Goal: Information Seeking & Learning: Check status

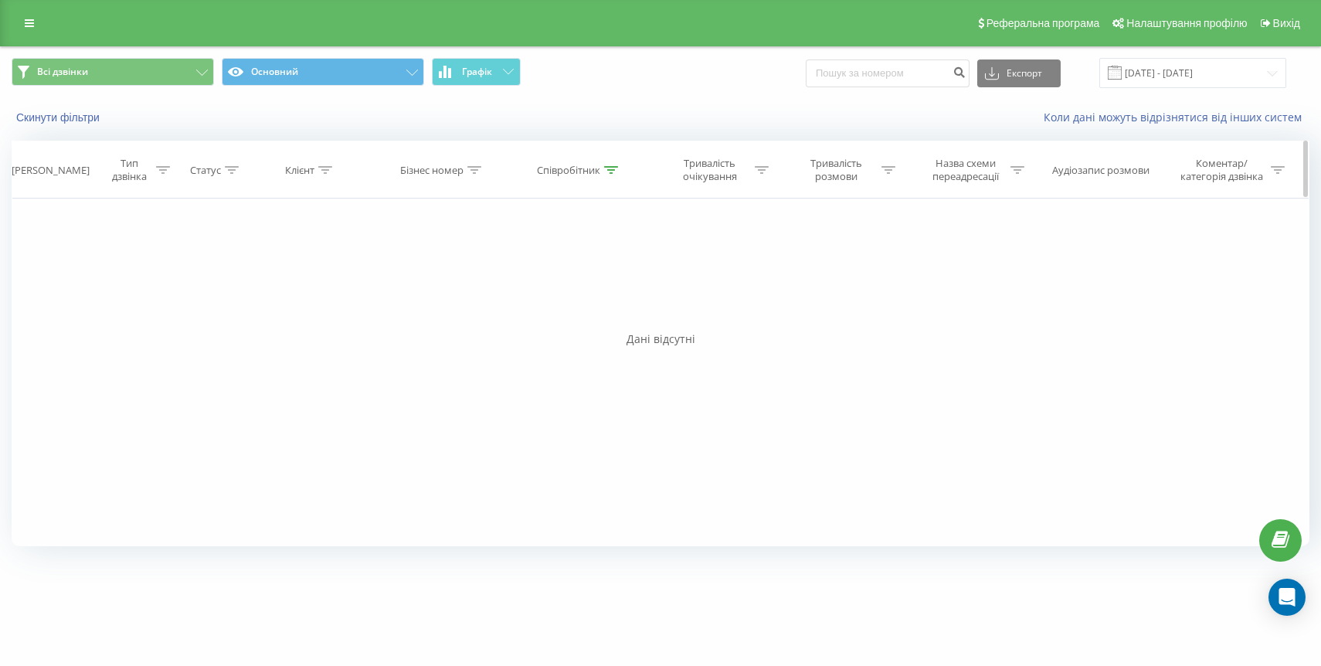
click at [568, 177] on th "Співробітник" at bounding box center [579, 169] width 142 height 57
click at [577, 166] on div "Співробітник" at bounding box center [568, 170] width 63 height 13
click at [566, 280] on input "[PERSON_NAME]" at bounding box center [579, 280] width 136 height 27
type input "М"
type input "Пристай"
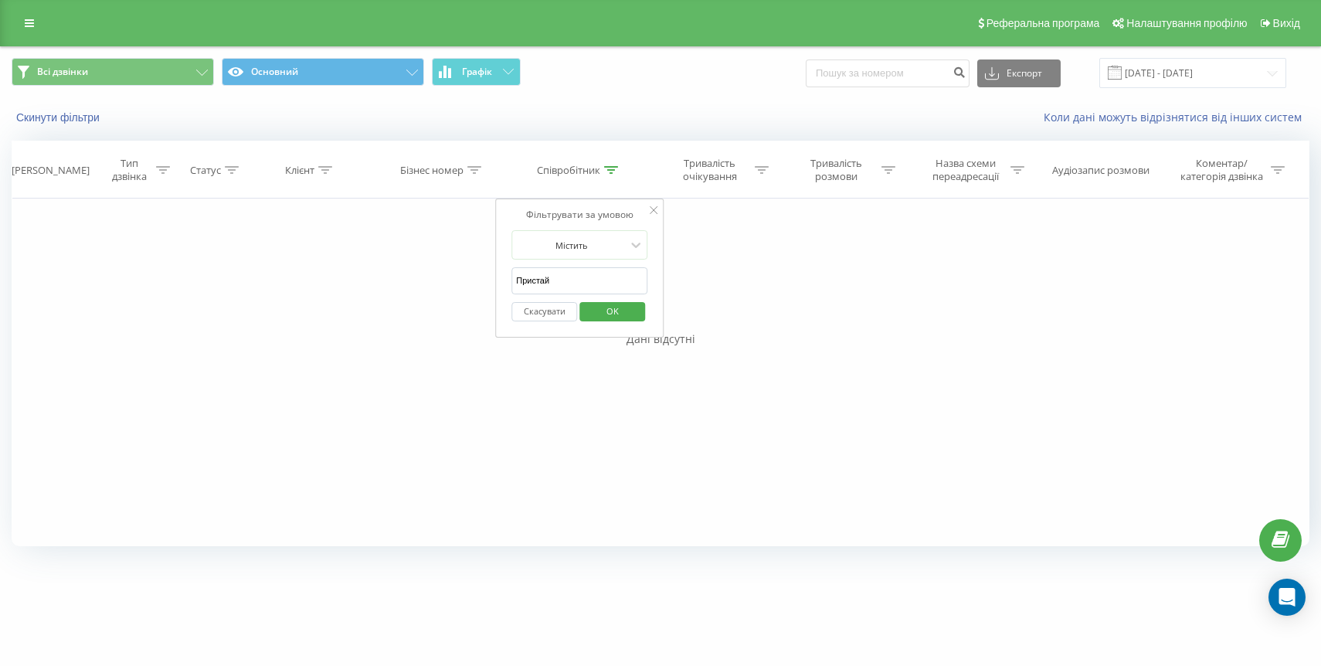
click at [613, 317] on span "OK" at bounding box center [612, 311] width 43 height 24
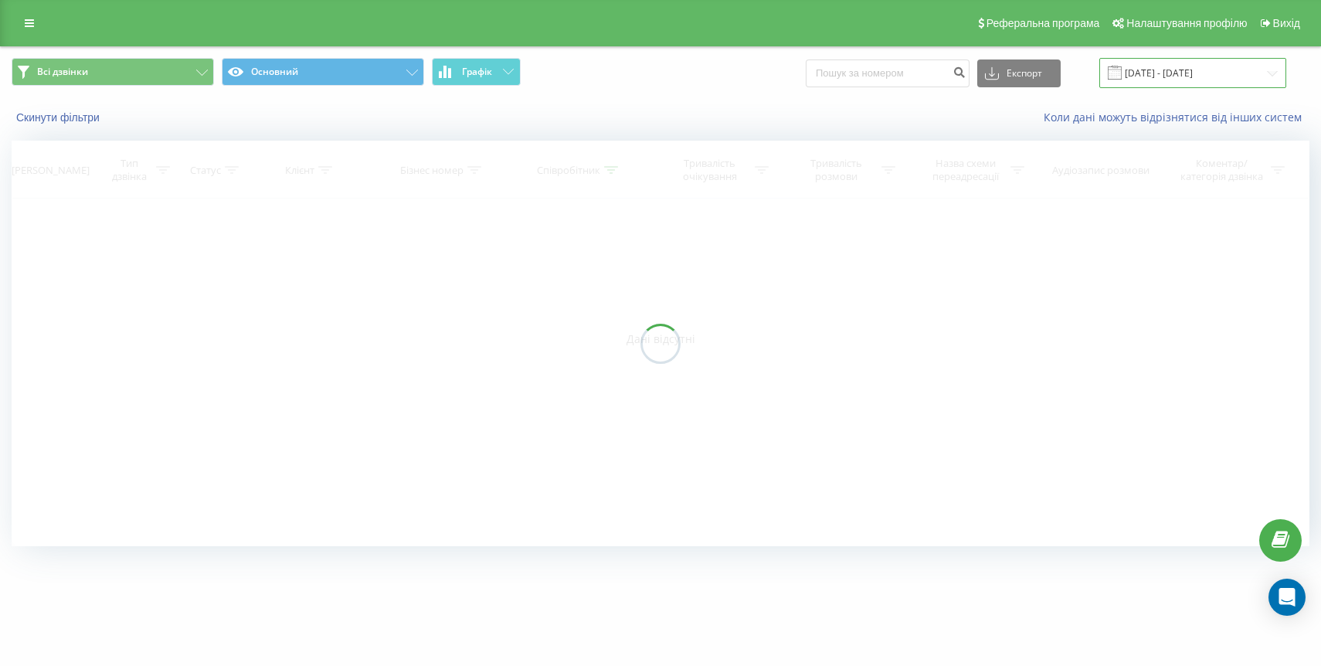
click at [1203, 64] on input "[DATE] - [DATE]" at bounding box center [1192, 73] width 187 height 30
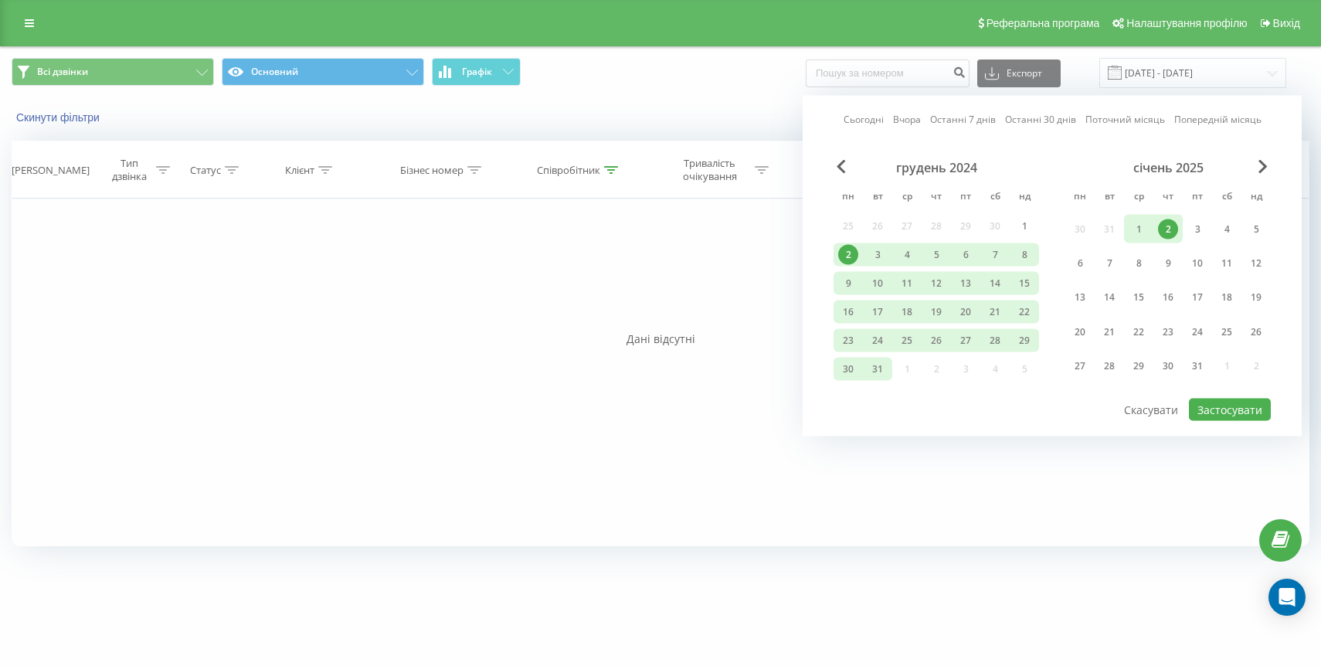
click at [1266, 165] on span "Next Month" at bounding box center [1263, 167] width 9 height 14
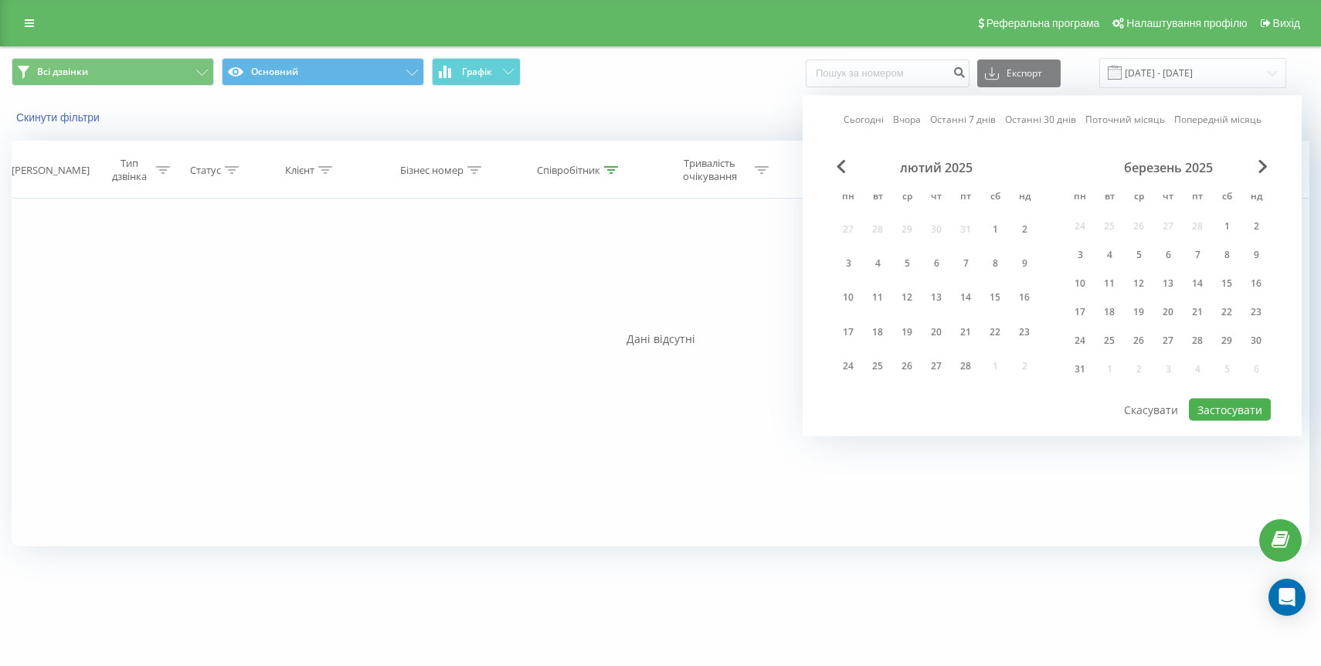
click at [1266, 165] on span "Next Month" at bounding box center [1263, 167] width 9 height 14
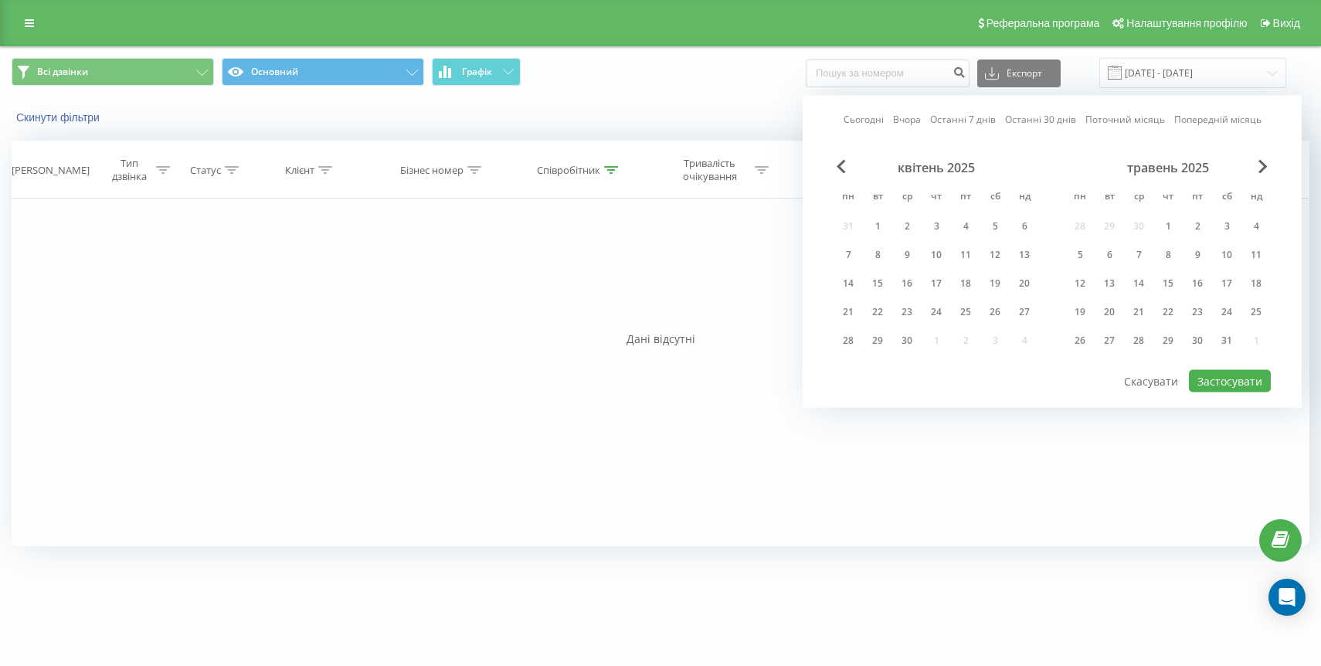
click at [1266, 165] on span "Next Month" at bounding box center [1263, 167] width 9 height 14
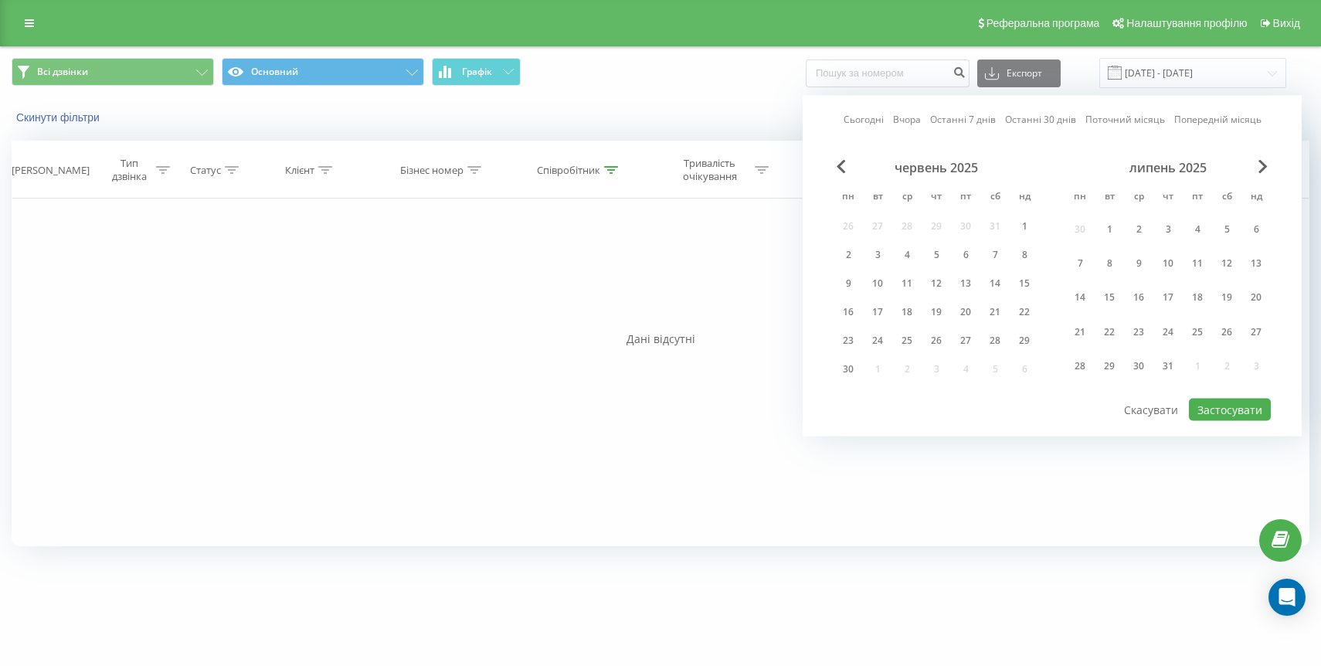
click at [1266, 165] on span "Next Month" at bounding box center [1263, 167] width 9 height 14
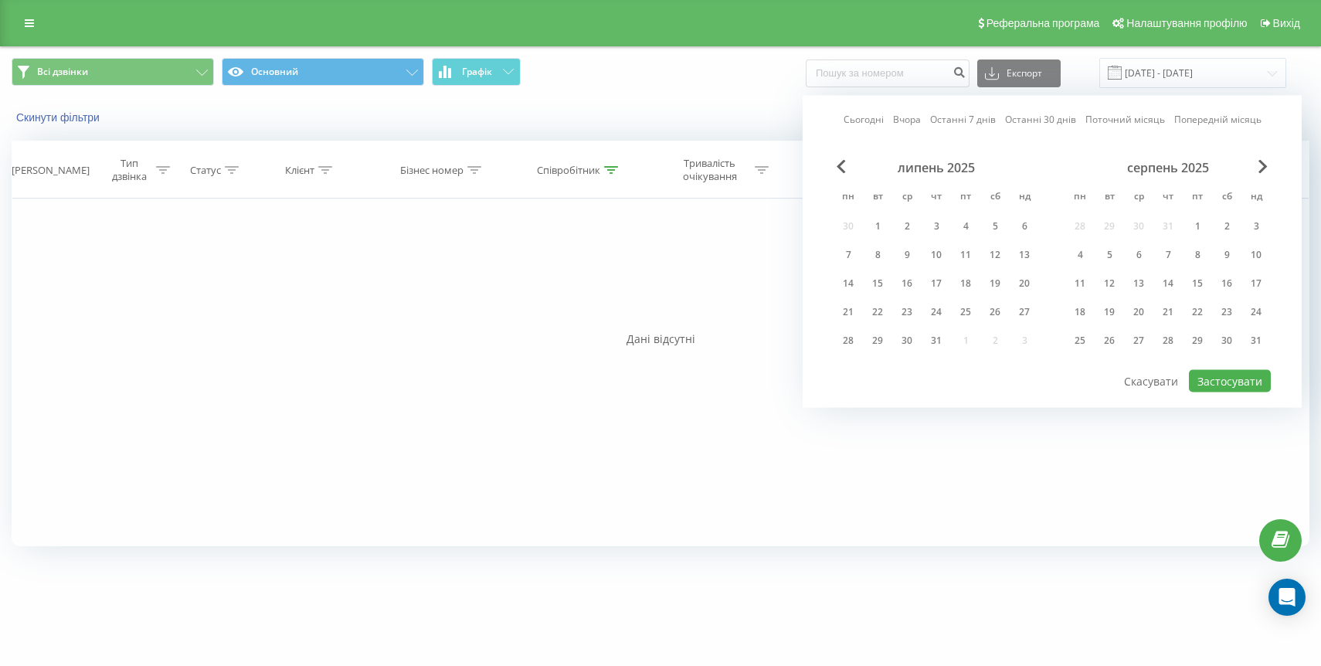
click at [1266, 165] on span "Next Month" at bounding box center [1263, 167] width 9 height 14
click at [971, 284] on div "19" at bounding box center [966, 284] width 20 height 20
click at [849, 274] on div "15" at bounding box center [848, 284] width 20 height 20
click at [1213, 382] on button "Застосувати" at bounding box center [1230, 381] width 82 height 22
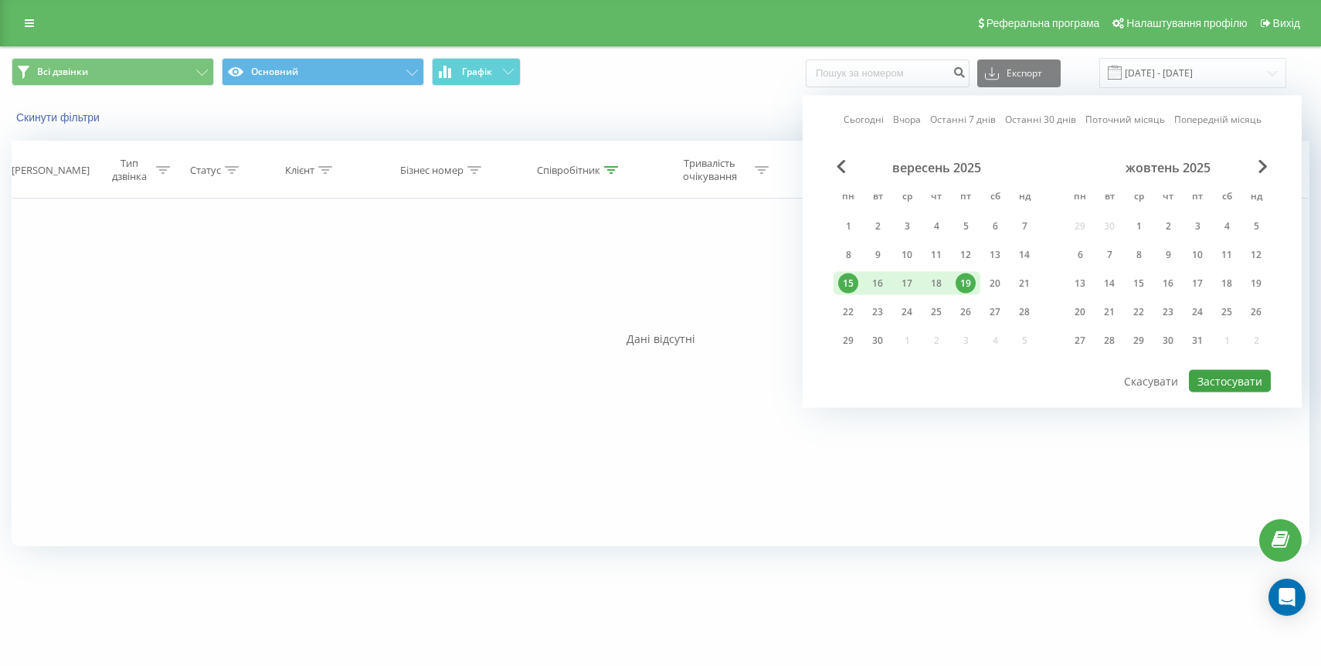
type input "[DATE] - [DATE]"
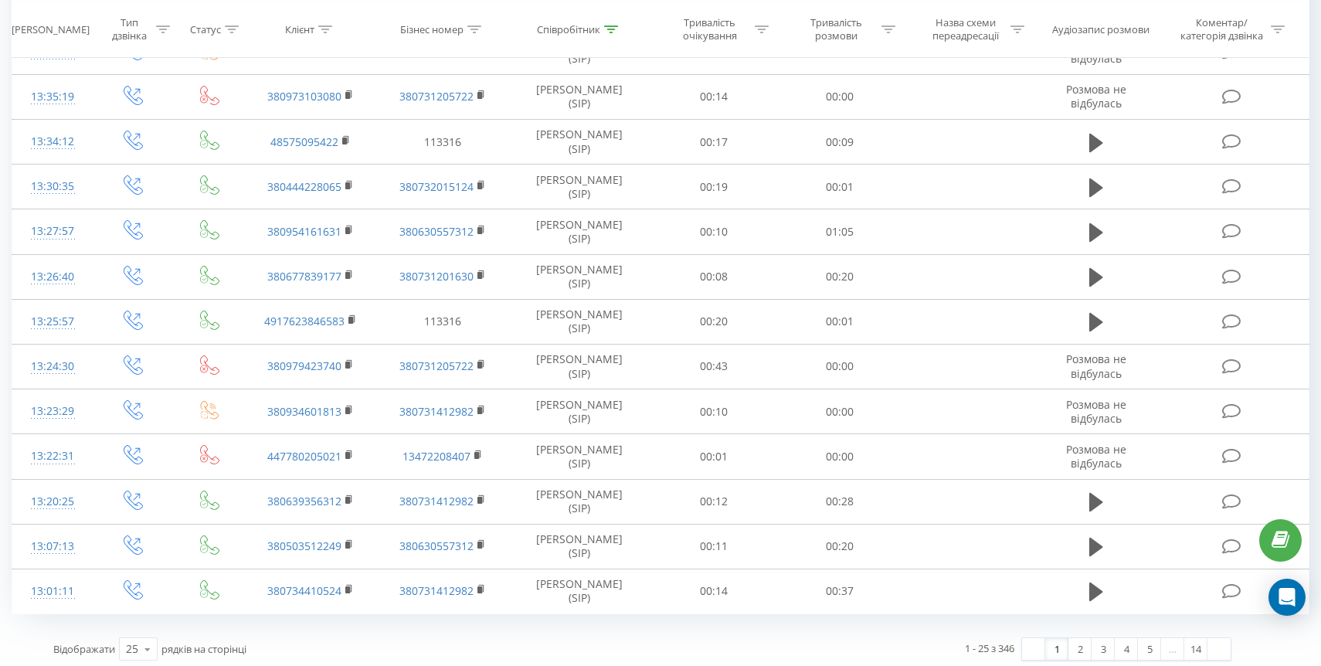
scroll to position [747, 0]
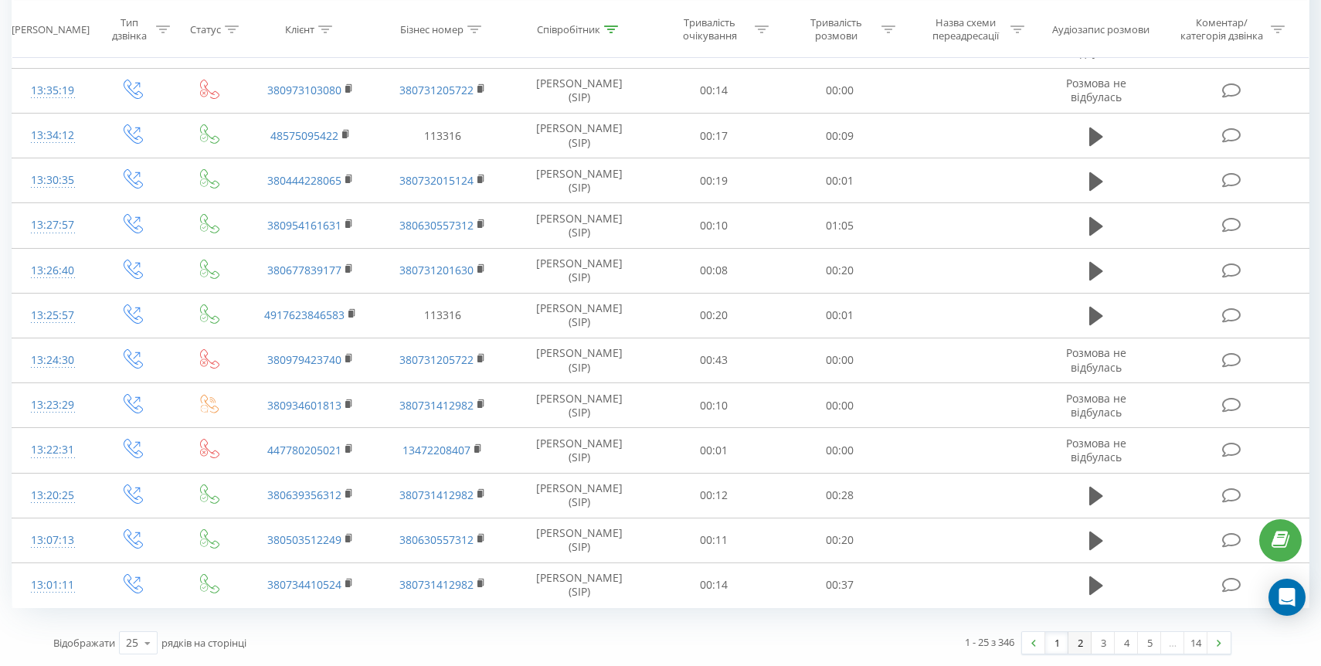
click at [1080, 639] on link "2" at bounding box center [1080, 643] width 23 height 22
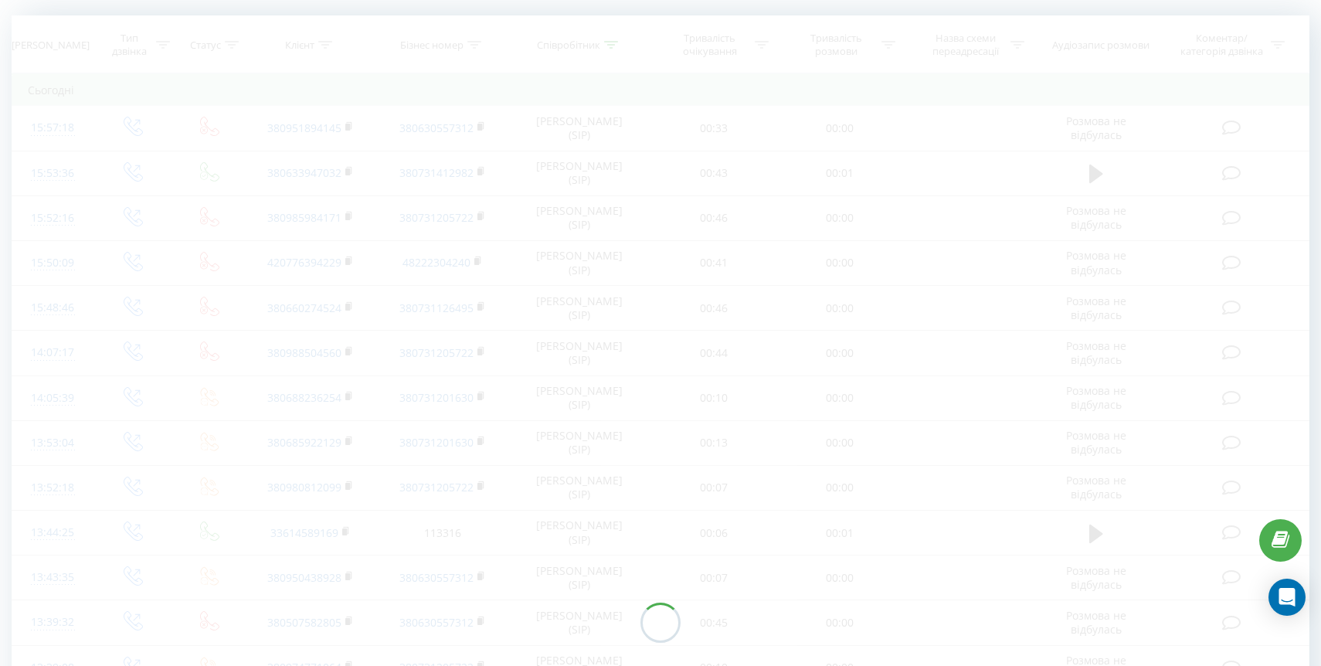
scroll to position [102, 0]
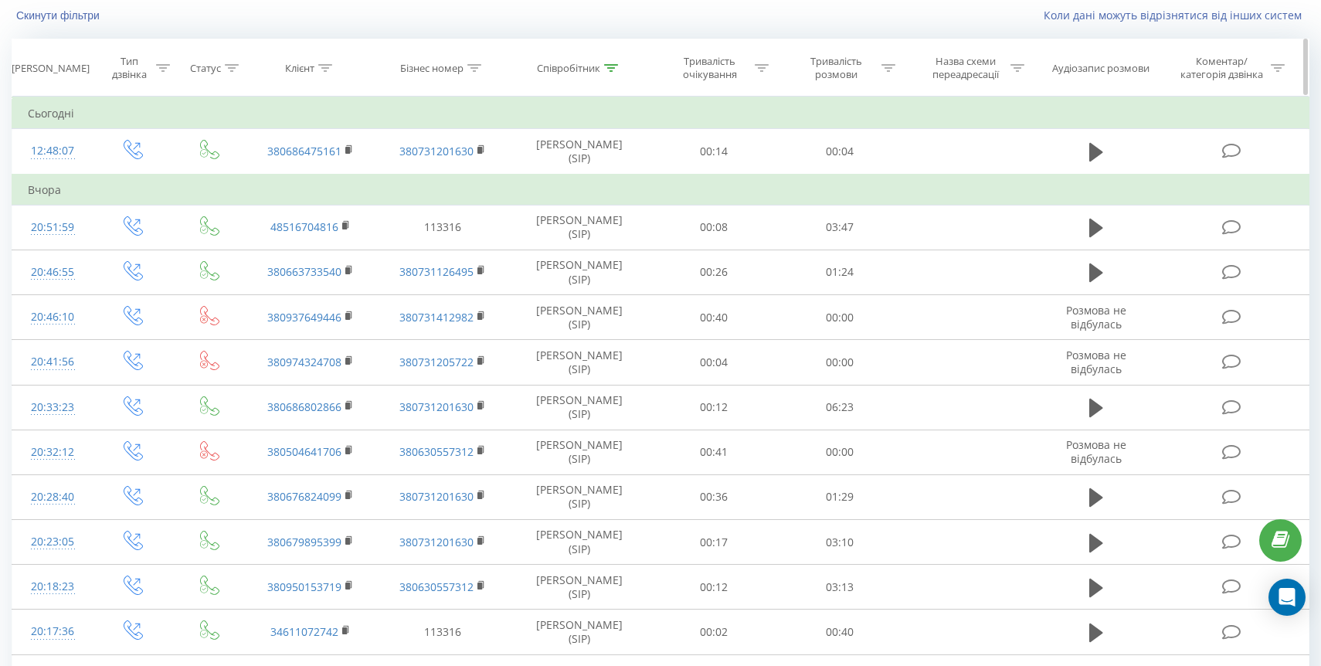
click at [887, 70] on icon at bounding box center [889, 68] width 14 height 8
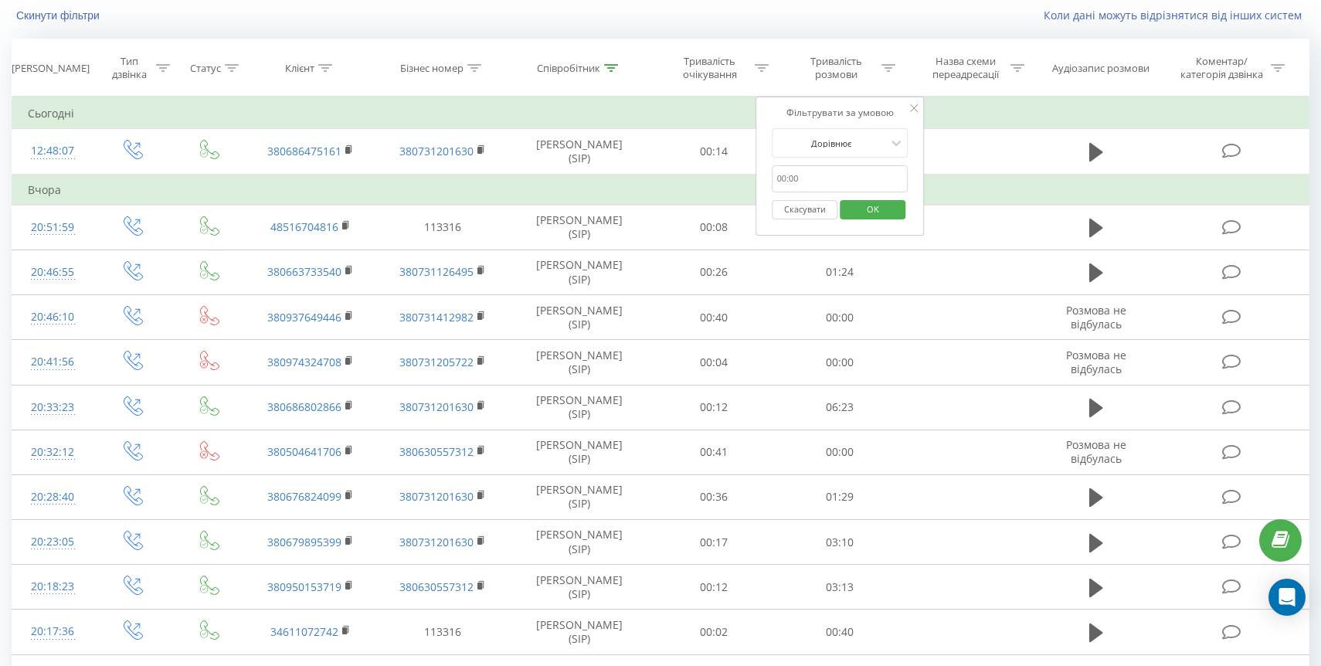
click at [812, 174] on input "text" at bounding box center [841, 178] width 136 height 27
type input "10:00"
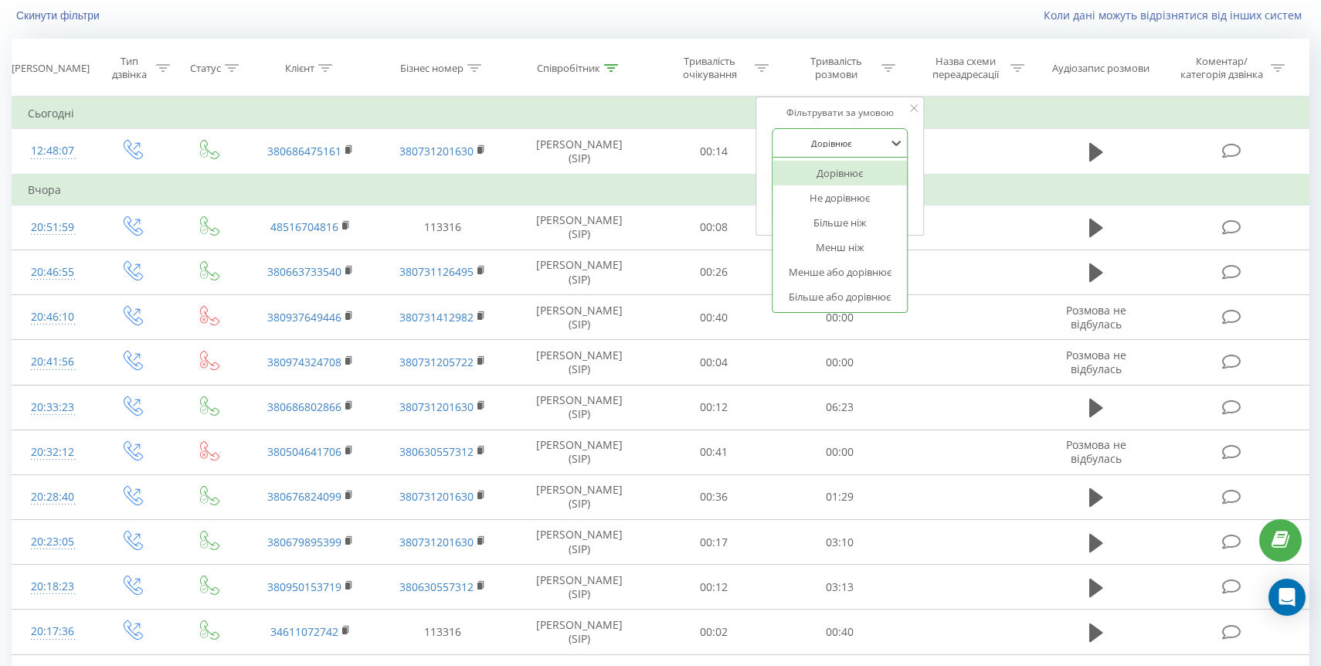
click at [866, 137] on div at bounding box center [832, 143] width 110 height 15
click at [843, 216] on div "Більше ніж" at bounding box center [840, 222] width 134 height 25
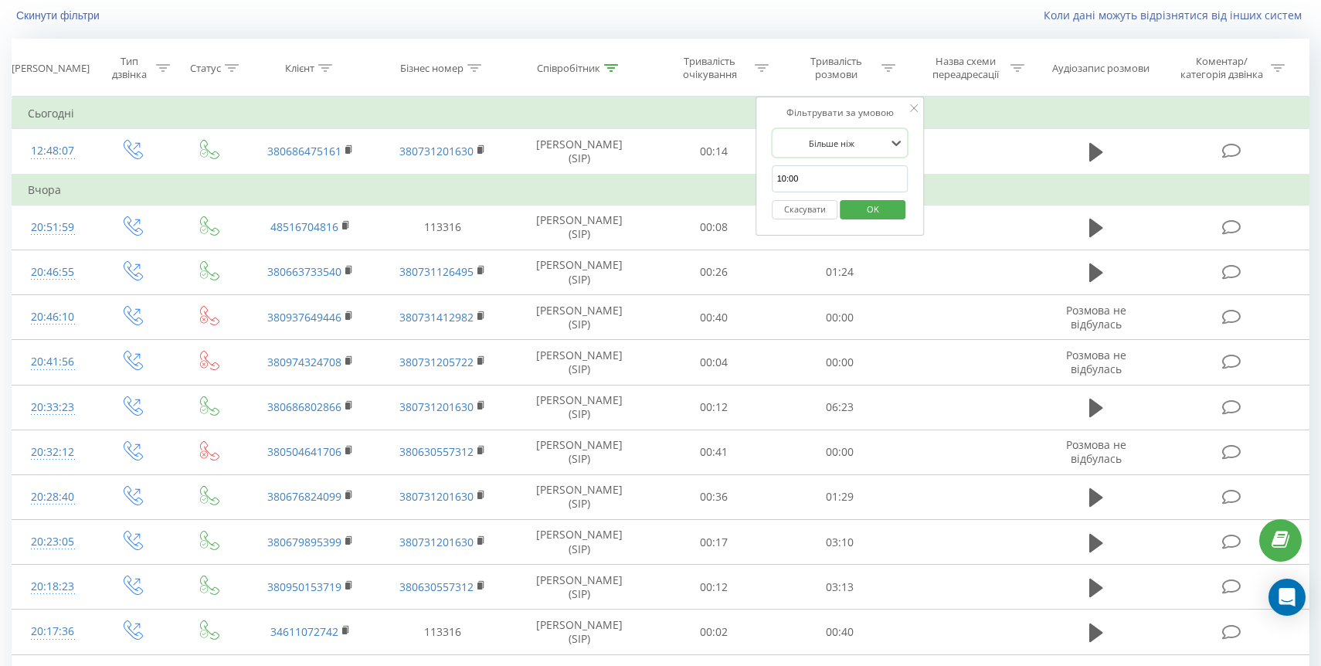
click at [874, 213] on span "OK" at bounding box center [872, 209] width 43 height 24
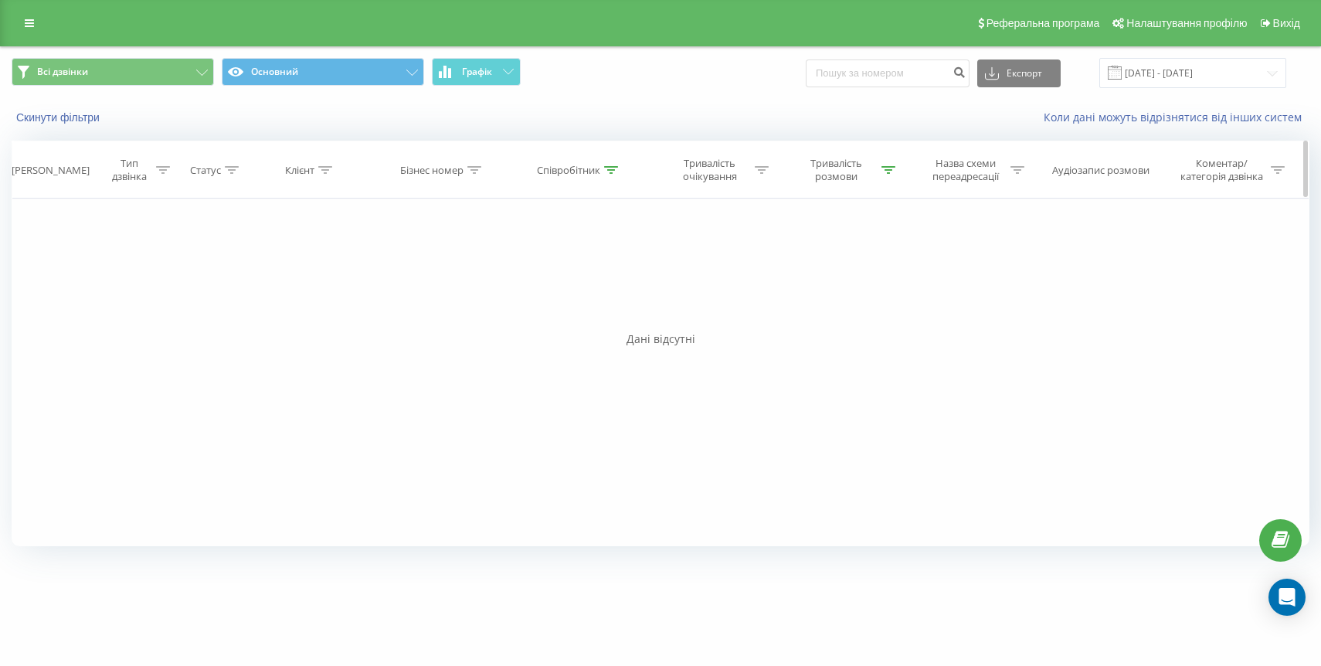
click at [893, 168] on icon at bounding box center [889, 170] width 14 height 8
click at [875, 321] on span "OK" at bounding box center [872, 311] width 43 height 24
click at [1184, 72] on input "[DATE] - [DATE]" at bounding box center [1192, 73] width 187 height 30
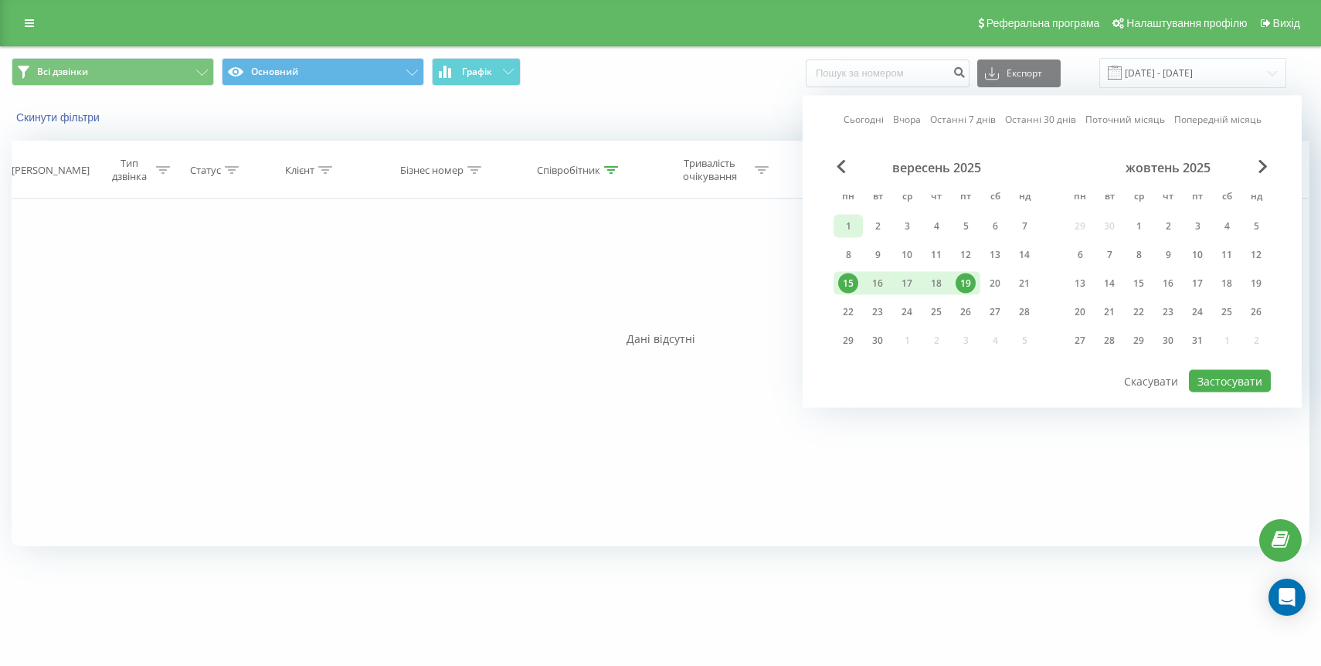
click at [838, 226] on div "1" at bounding box center [848, 226] width 20 height 20
click at [964, 275] on div "19" at bounding box center [966, 284] width 20 height 20
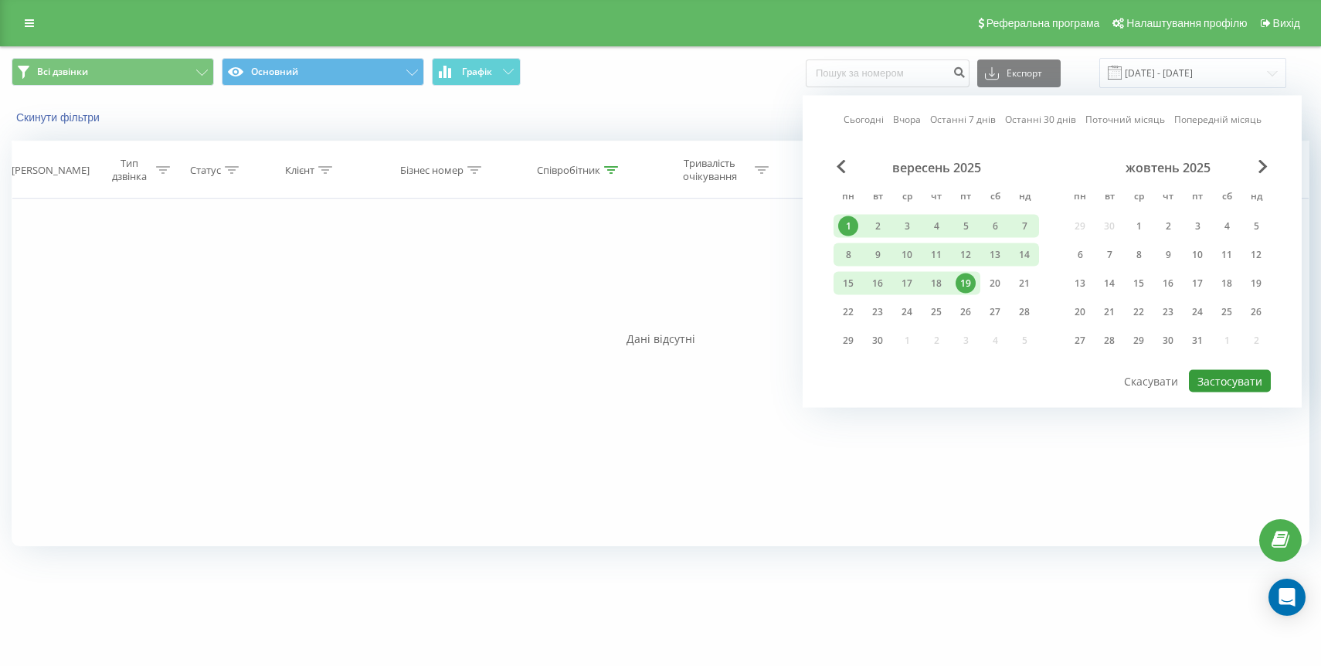
click at [1215, 379] on button "Застосувати" at bounding box center [1230, 381] width 82 height 22
type input "[DATE] - [DATE]"
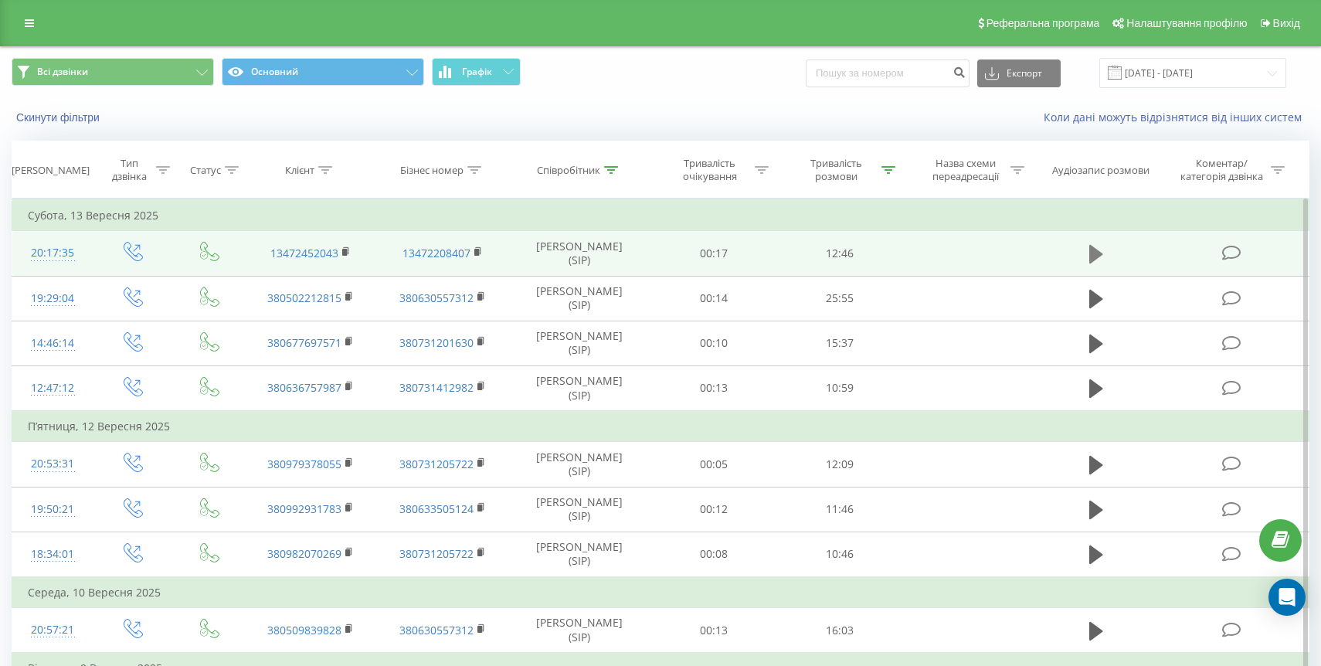
click at [1096, 257] on icon at bounding box center [1096, 254] width 14 height 19
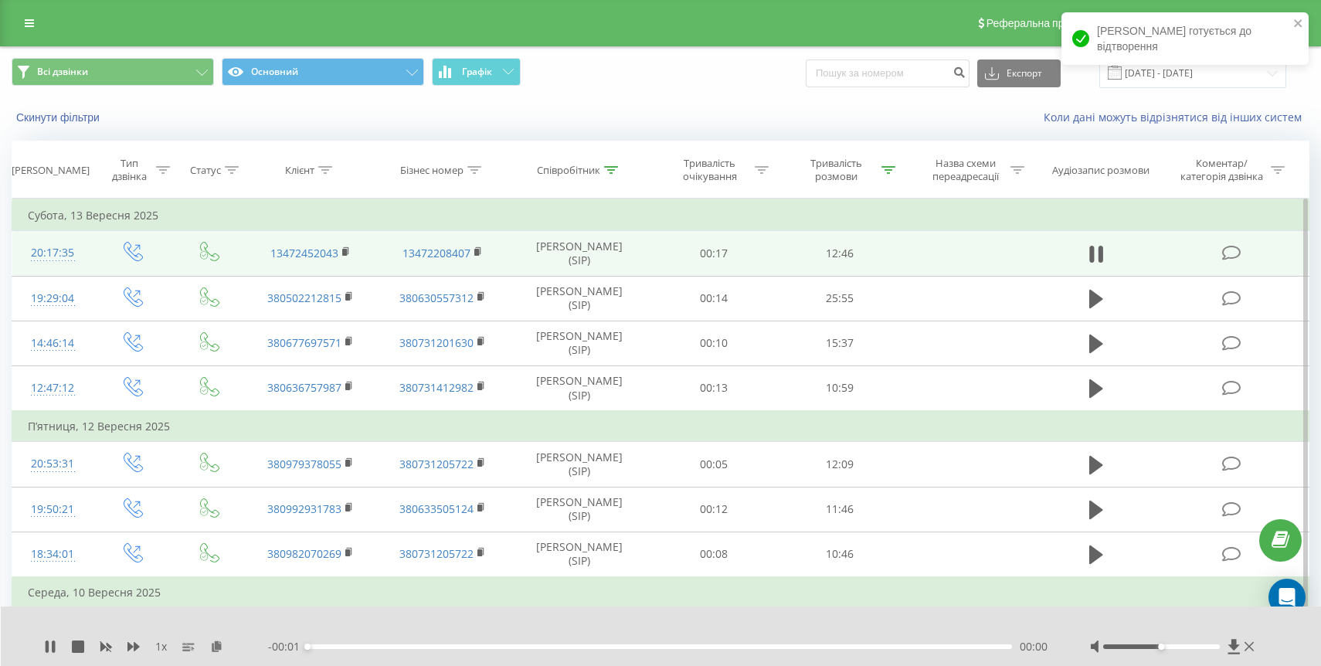
click at [161, 648] on span "1 x" at bounding box center [161, 646] width 12 height 15
click at [121, 649] on div "1 x" at bounding box center [156, 646] width 224 height 15
click at [131, 647] on icon at bounding box center [133, 646] width 12 height 9
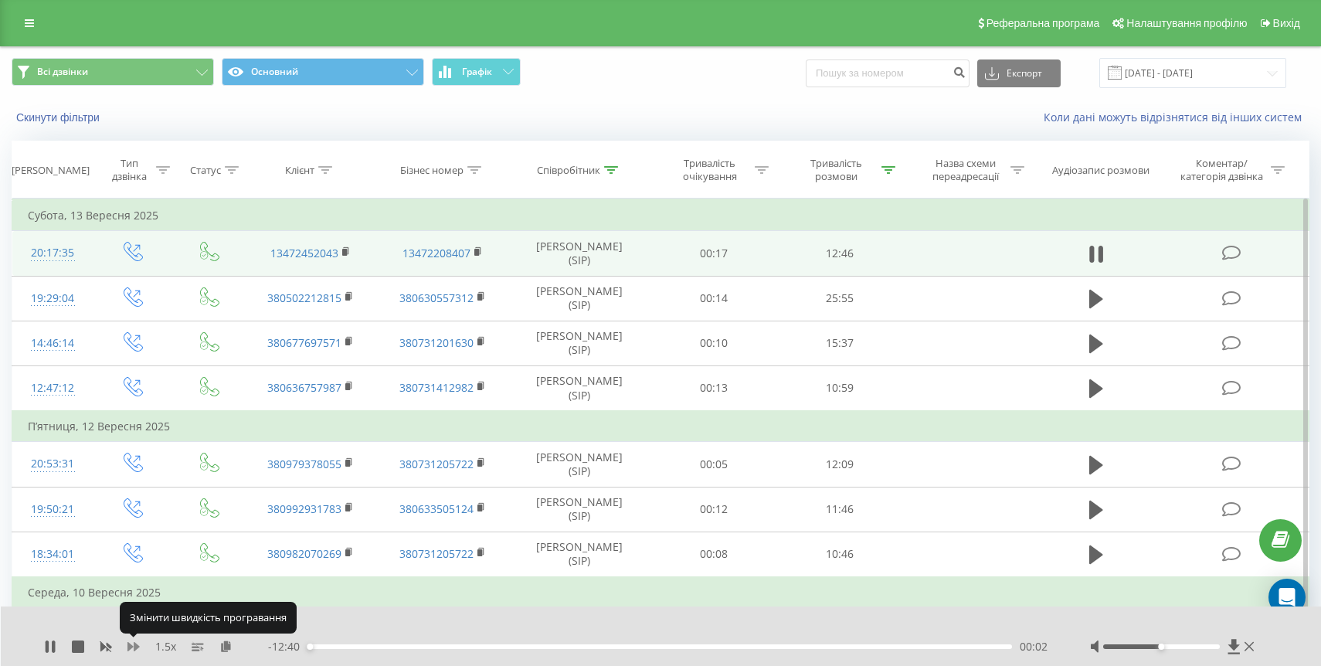
click at [131, 648] on icon at bounding box center [133, 646] width 12 height 12
click at [1211, 647] on div at bounding box center [1161, 646] width 117 height 5
click at [753, 91] on div "Всі дзвінки Основний Графік Експорт .csv .xls .xlsx [DATE] - [DATE]" at bounding box center [661, 73] width 1320 height 52
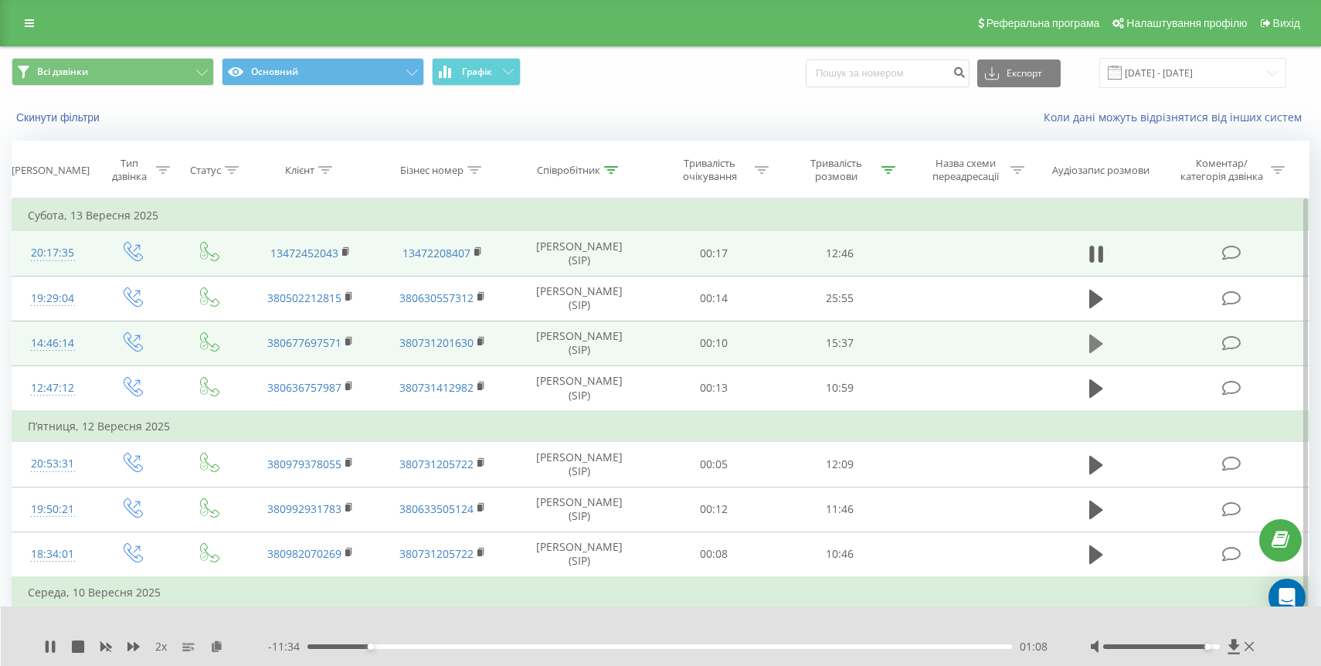
click at [1100, 352] on icon at bounding box center [1096, 344] width 14 height 22
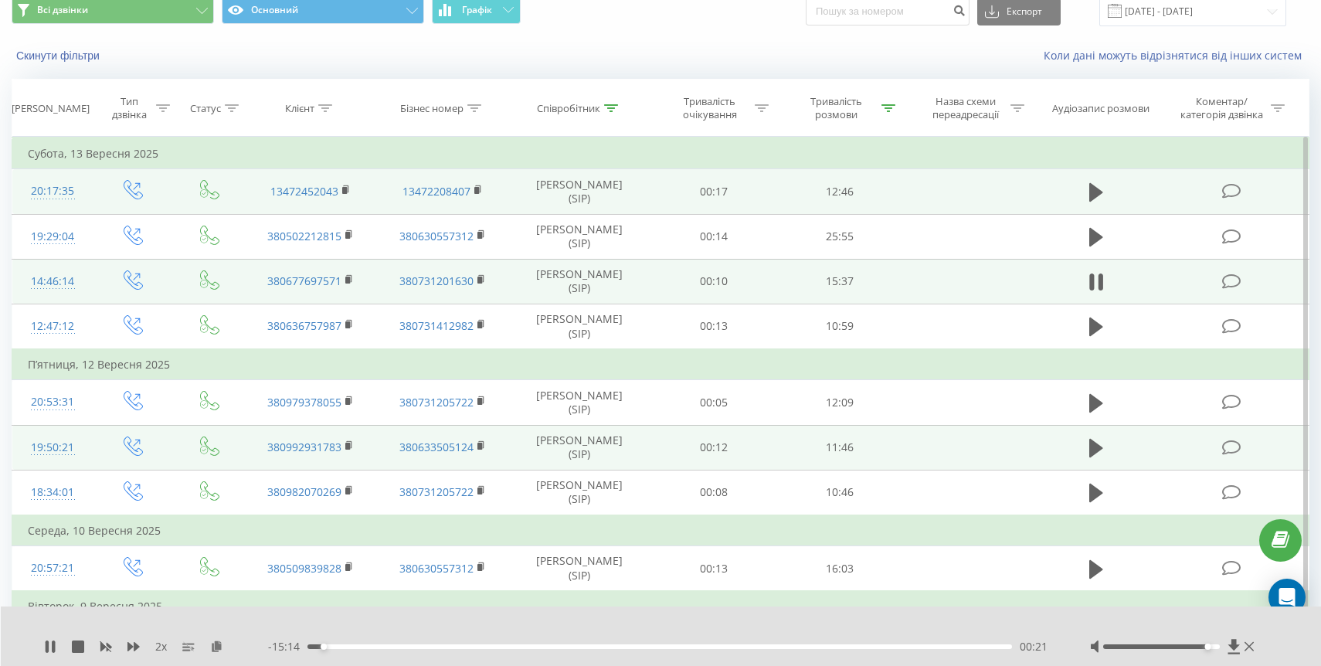
scroll to position [63, 0]
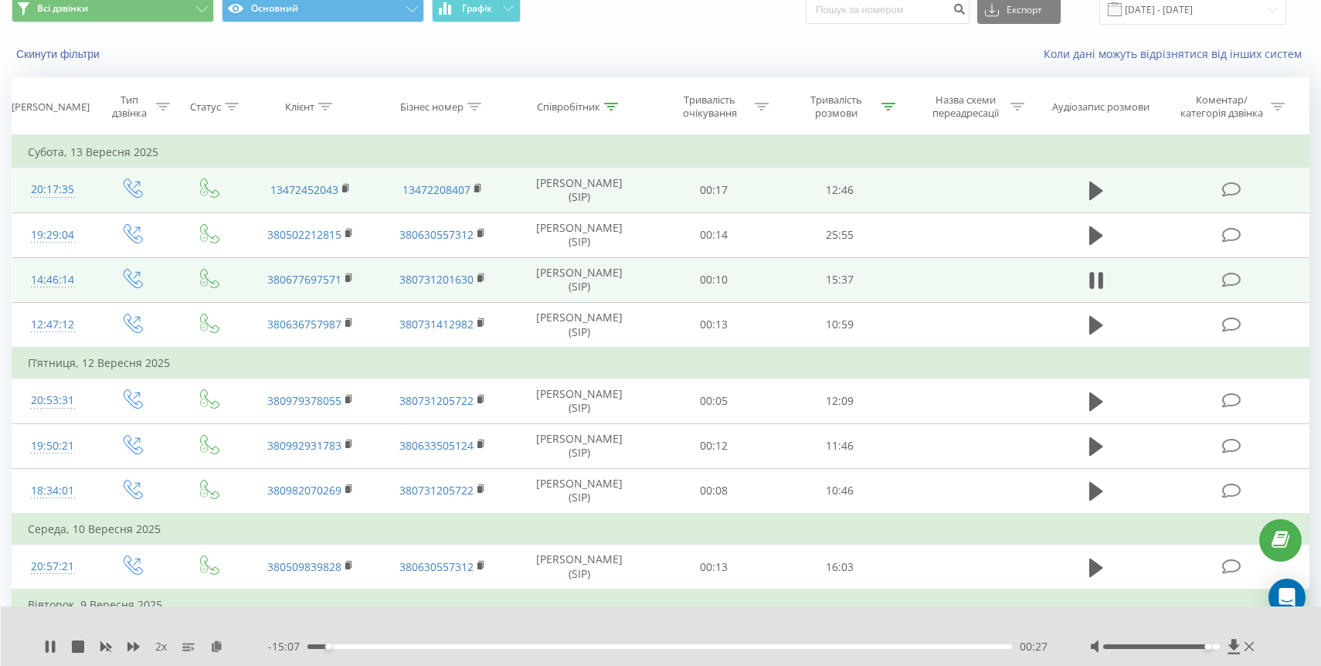
click at [351, 647] on div "00:27" at bounding box center [659, 646] width 705 height 5
click at [478, 645] on div "03:23" at bounding box center [659, 646] width 705 height 5
click at [506, 645] on div "04:24" at bounding box center [659, 646] width 705 height 5
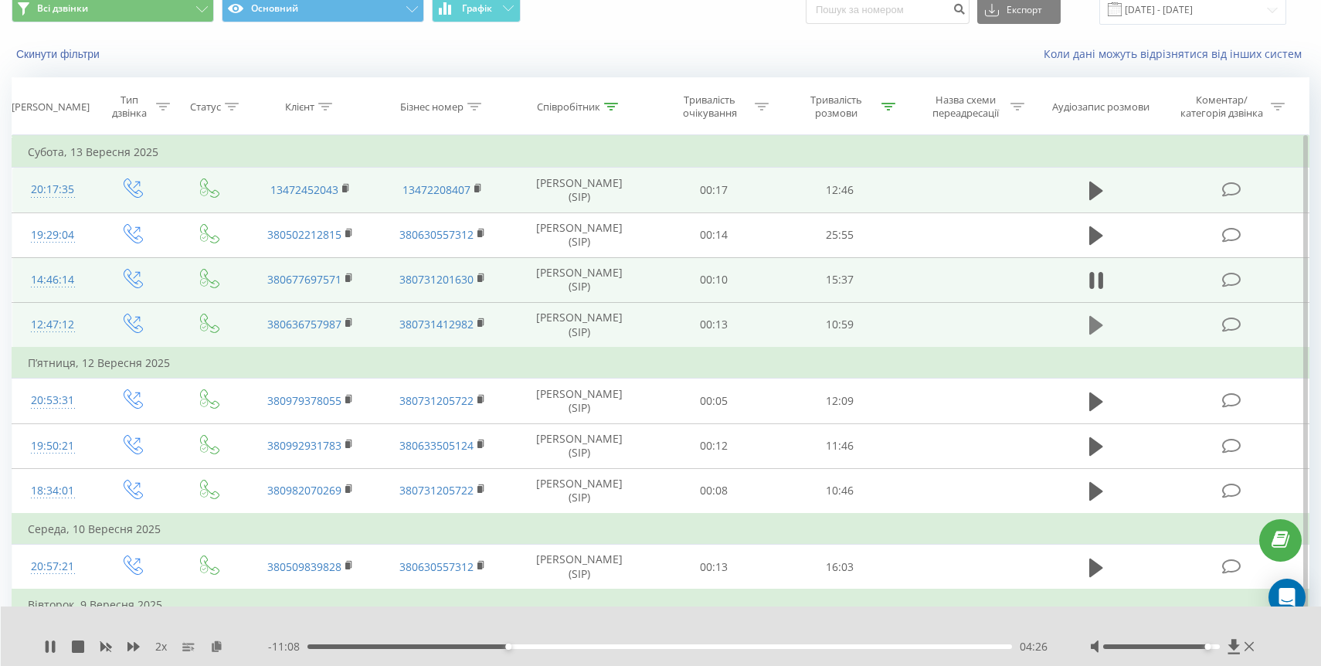
click at [1091, 325] on icon at bounding box center [1096, 325] width 14 height 19
click at [312, 647] on div "00:00" at bounding box center [659, 646] width 705 height 5
click at [334, 648] on div "00:25" at bounding box center [659, 646] width 705 height 5
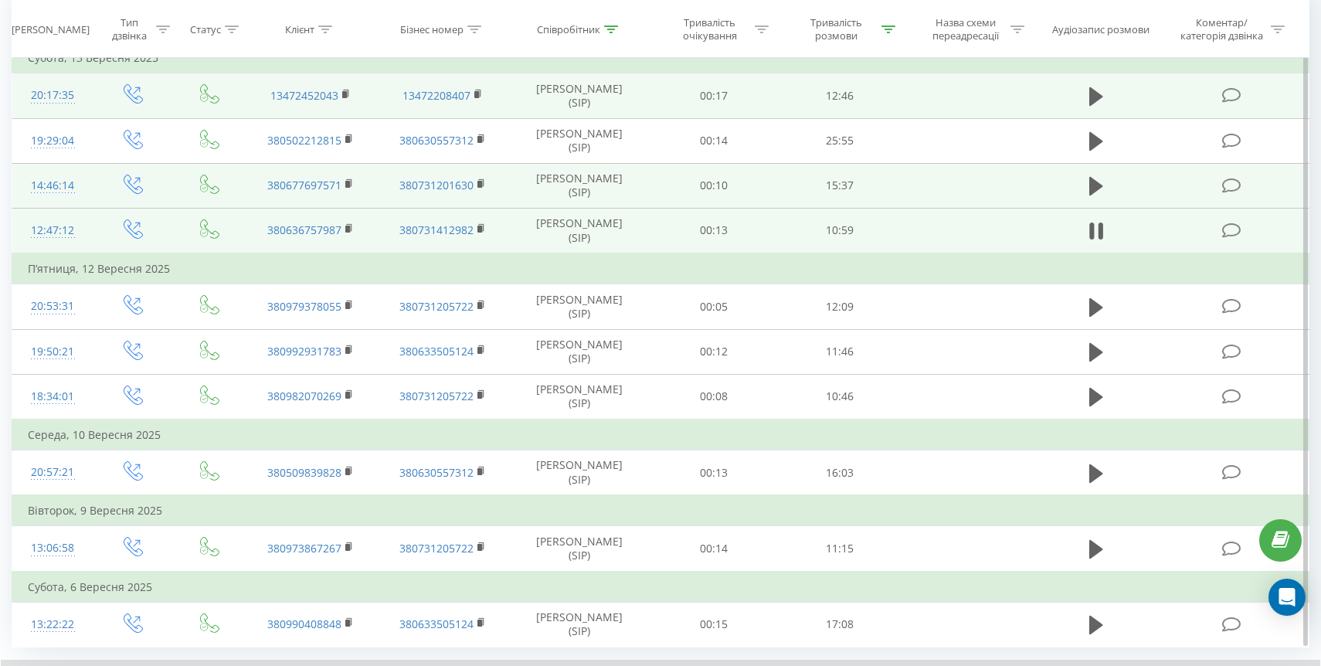
scroll to position [161, 0]
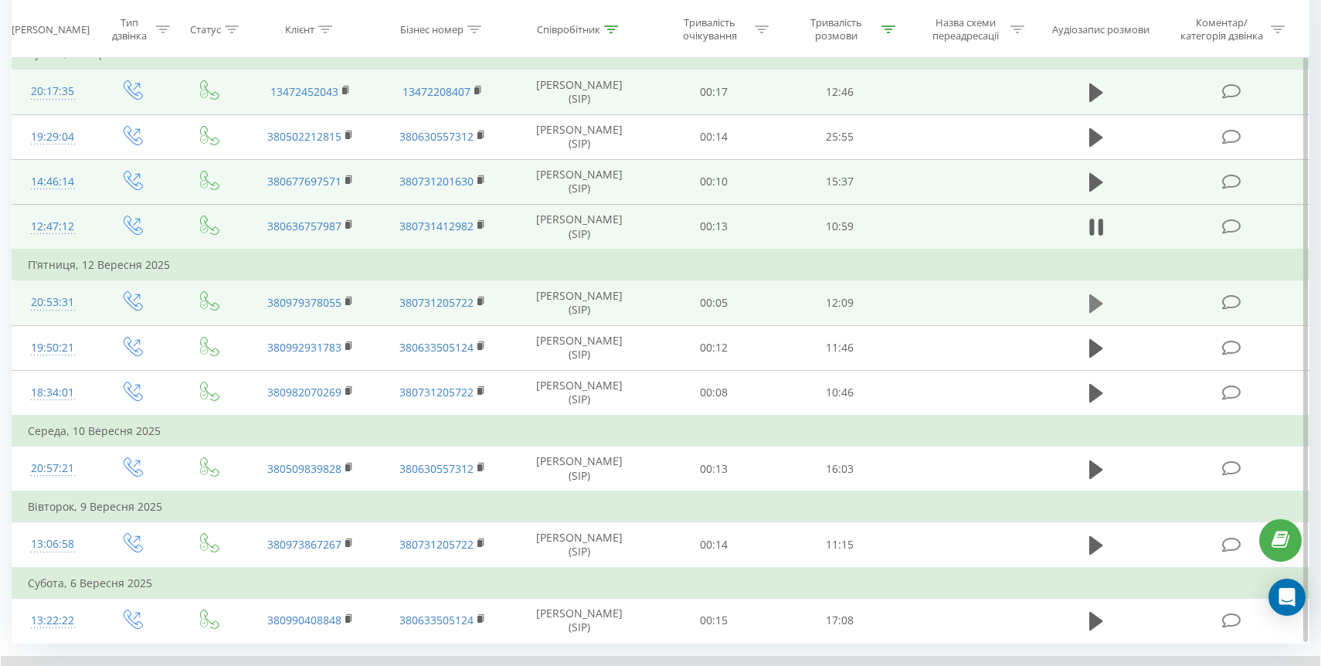
click at [1089, 300] on icon at bounding box center [1096, 303] width 14 height 19
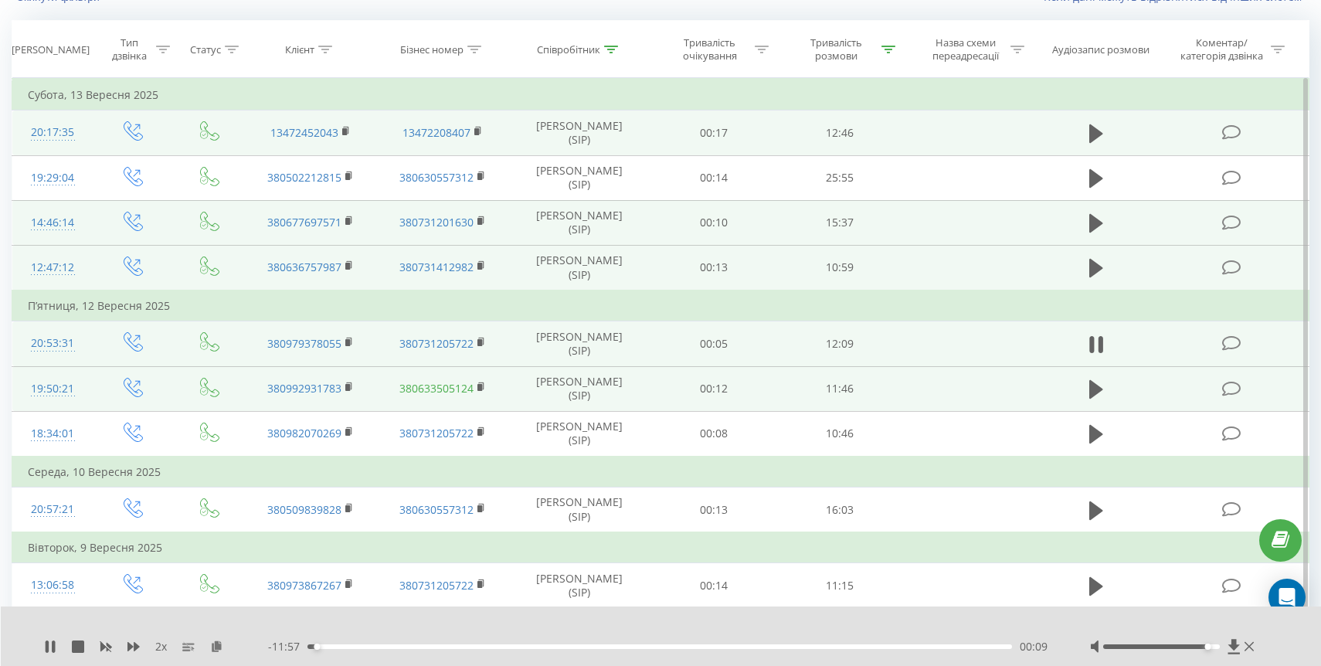
scroll to position [122, 0]
click at [1096, 388] on icon at bounding box center [1096, 388] width 14 height 19
click at [47, 641] on icon at bounding box center [47, 646] width 3 height 12
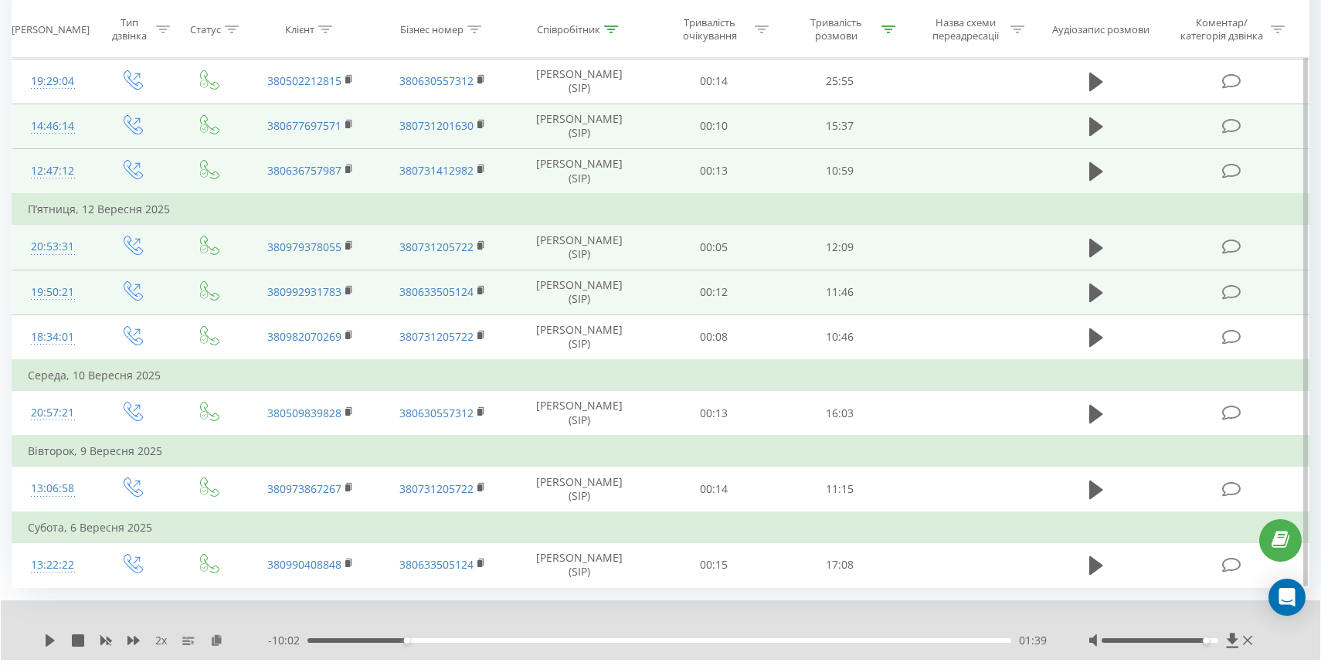
scroll to position [222, 0]
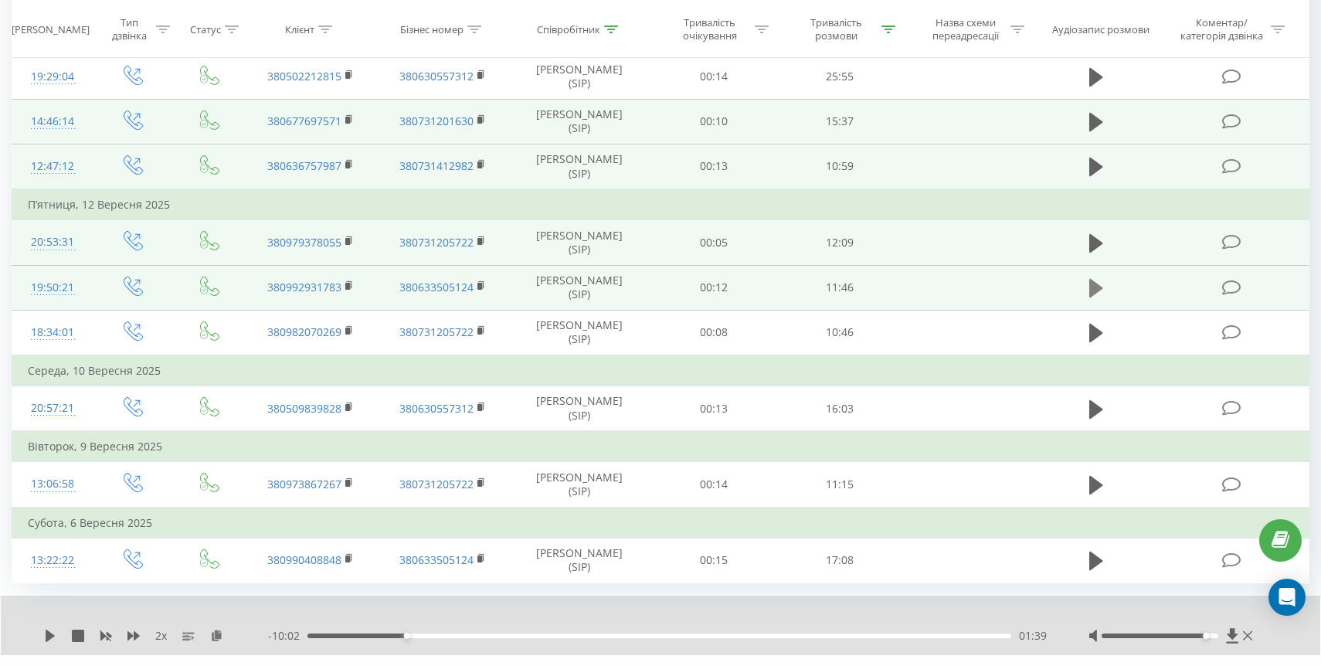
click at [1097, 290] on icon at bounding box center [1096, 288] width 14 height 19
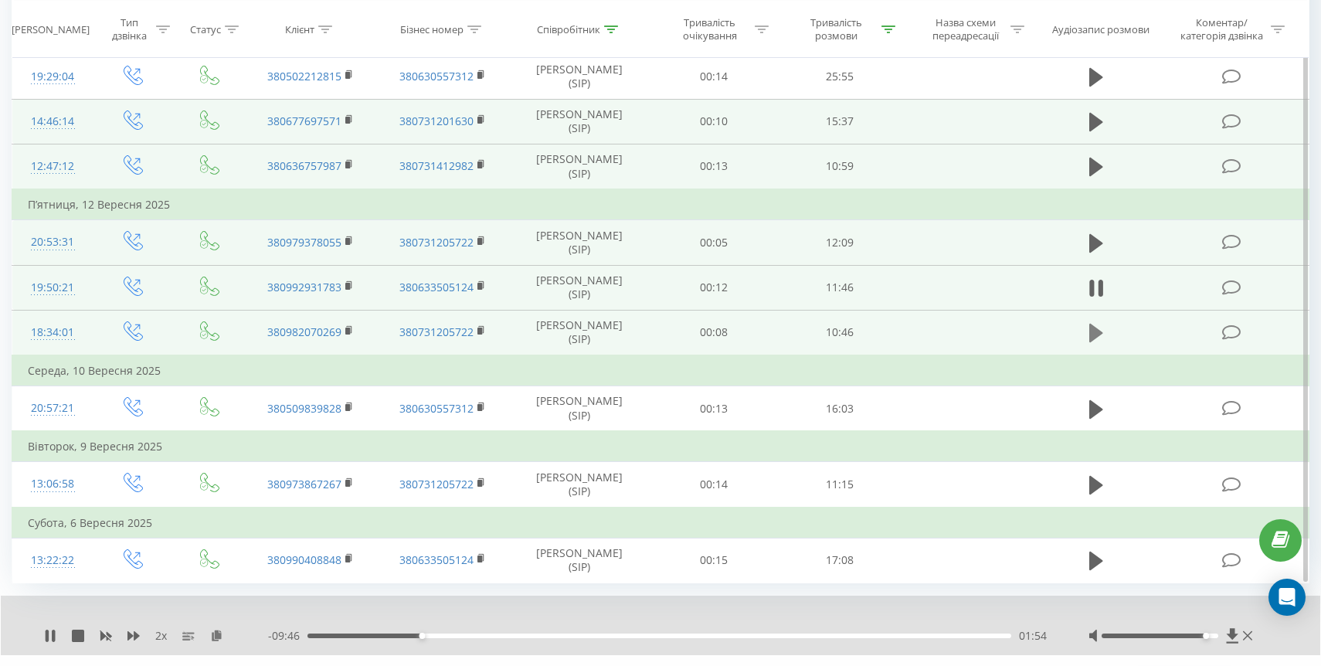
click at [1095, 335] on icon at bounding box center [1096, 333] width 14 height 19
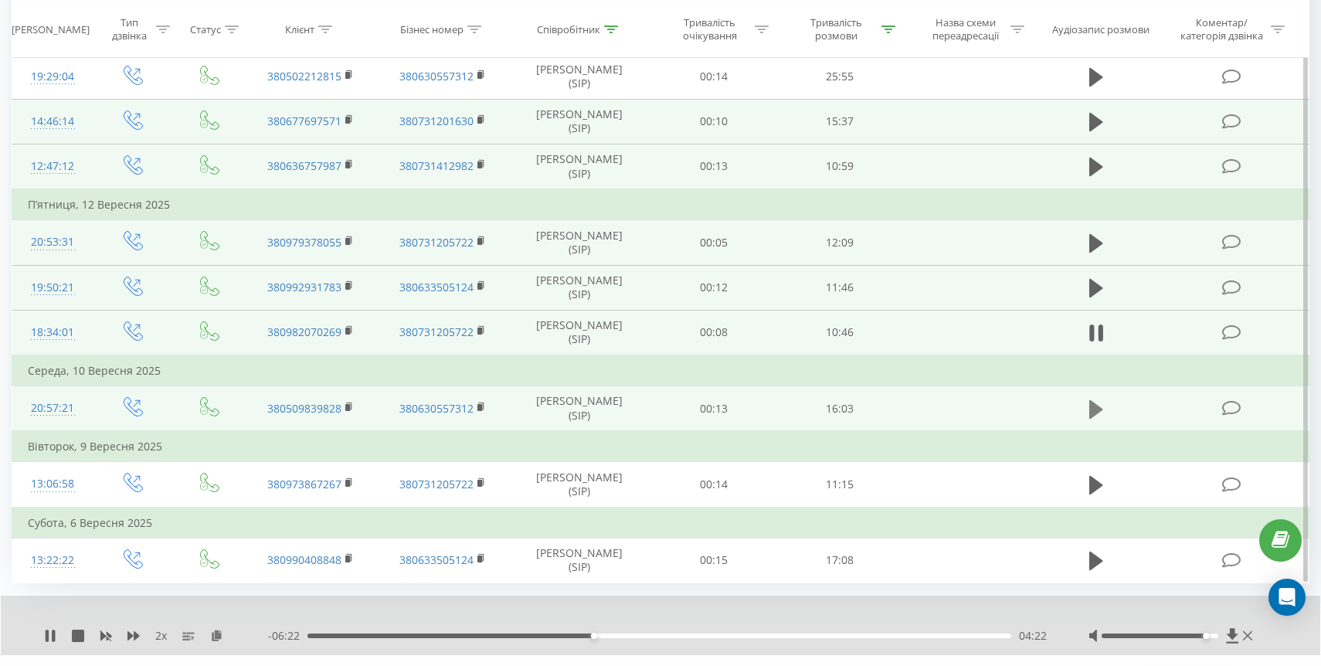
click at [1090, 417] on icon at bounding box center [1096, 408] width 14 height 19
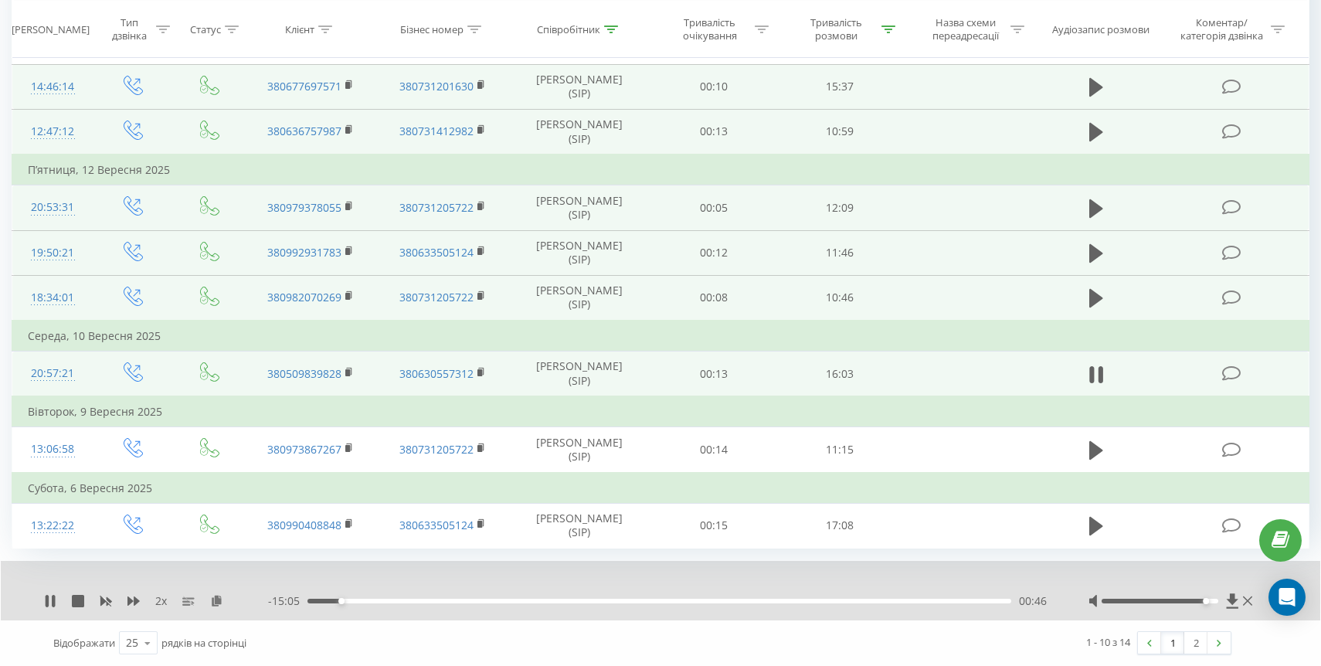
click at [361, 597] on div "- 15:05 00:46 00:46" at bounding box center [659, 600] width 782 height 15
click at [361, 601] on div "00:47" at bounding box center [659, 601] width 704 height 5
click at [378, 602] on div "01:13" at bounding box center [659, 601] width 704 height 5
click at [406, 600] on div "02:13" at bounding box center [659, 601] width 704 height 5
click at [488, 602] on div "03:38" at bounding box center [659, 601] width 704 height 5
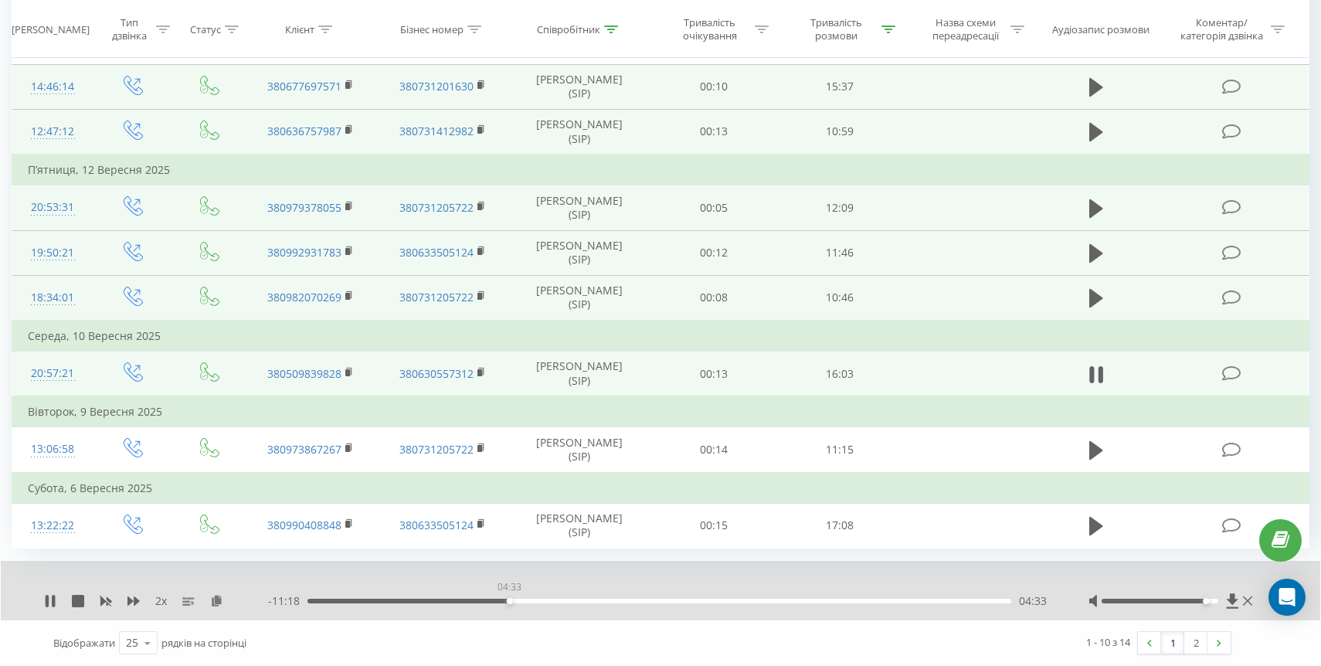
click at [509, 602] on div "04:33" at bounding box center [659, 601] width 704 height 5
click at [528, 602] on div "04:34" at bounding box center [659, 601] width 704 height 5
click at [553, 602] on div "00:00" at bounding box center [659, 601] width 704 height 5
click at [42, 600] on div "2 x - 09:57 05:54 05:54" at bounding box center [661, 590] width 1320 height 59
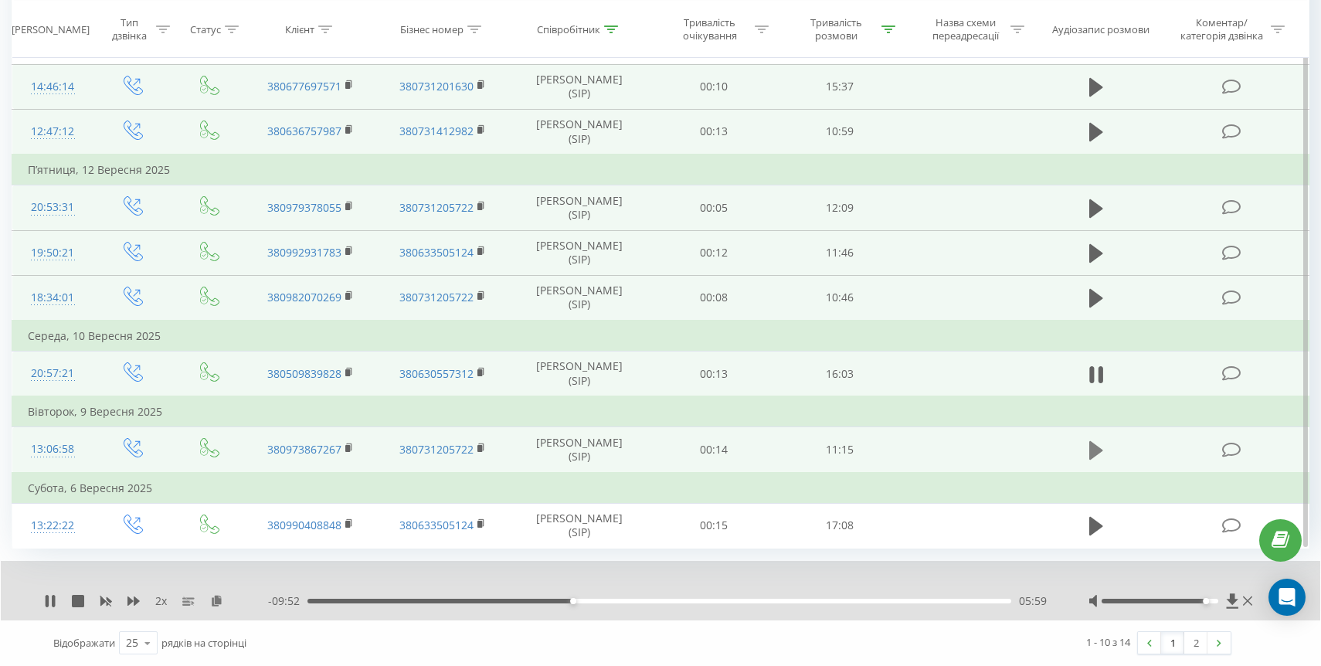
click at [1094, 448] on icon at bounding box center [1096, 450] width 14 height 19
click at [351, 600] on div "00:41" at bounding box center [659, 601] width 704 height 5
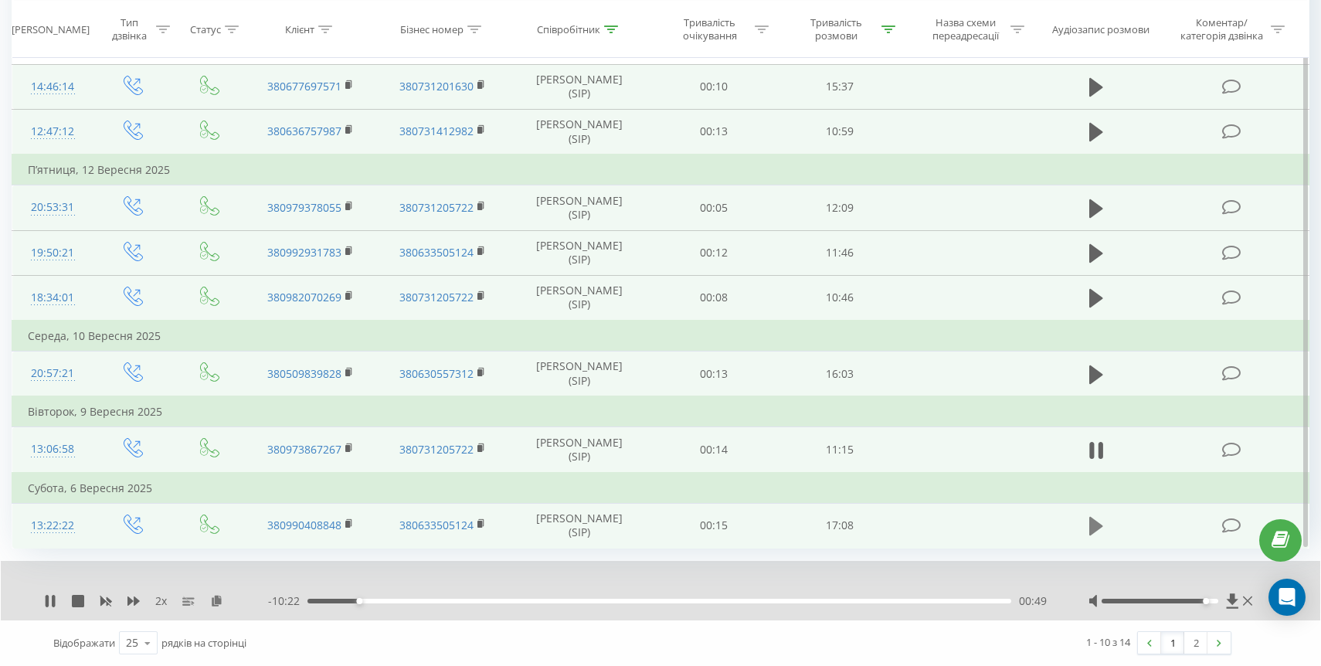
click at [1096, 525] on icon at bounding box center [1096, 526] width 14 height 19
click at [356, 603] on div "- 16:16 00:45 00:45" at bounding box center [659, 600] width 782 height 15
click at [355, 600] on div "00:48" at bounding box center [659, 601] width 704 height 5
click at [368, 601] on div "01:11" at bounding box center [659, 601] width 704 height 5
click at [385, 601] on div "01:29" at bounding box center [659, 601] width 704 height 5
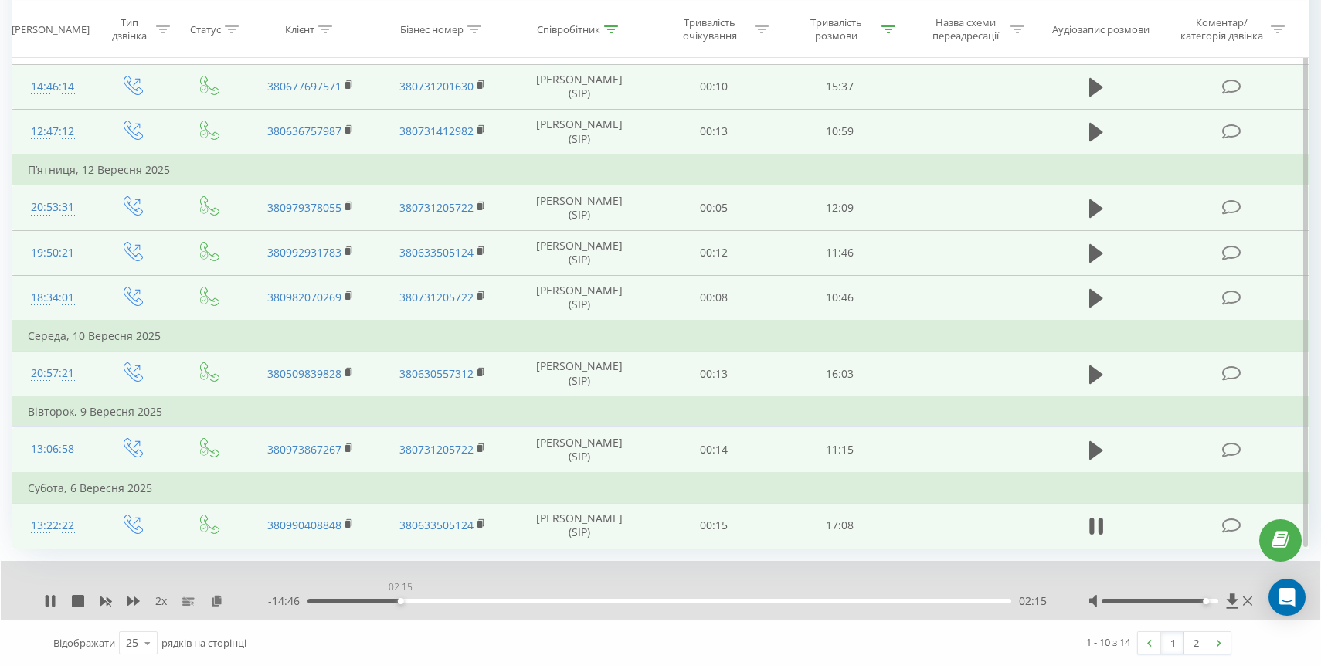
click at [400, 603] on div "02:15" at bounding box center [659, 601] width 704 height 5
click at [389, 600] on div "02:23" at bounding box center [659, 601] width 704 height 5
click at [219, 598] on icon at bounding box center [216, 600] width 13 height 11
click at [853, 600] on div "02:36" at bounding box center [659, 601] width 704 height 5
click at [992, 603] on div "13:17" at bounding box center [659, 601] width 704 height 5
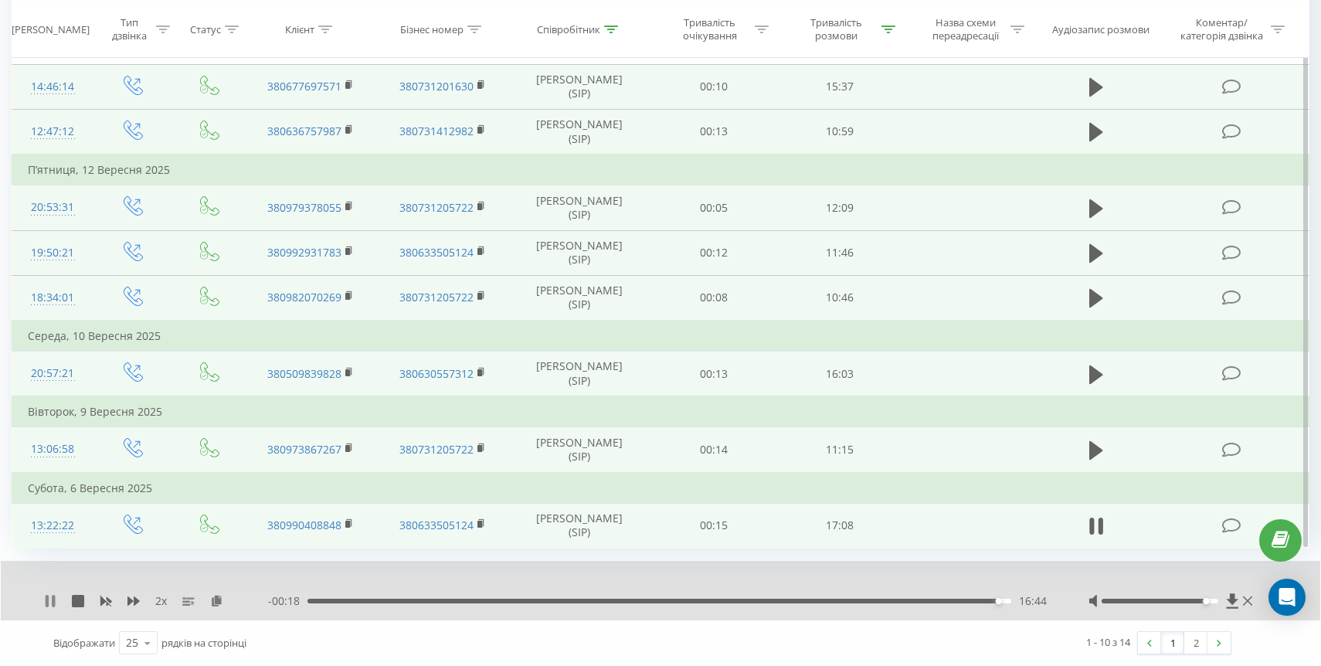
click at [49, 600] on icon at bounding box center [50, 601] width 12 height 12
click at [313, 598] on div "- 00:17 16:44 16:44" at bounding box center [659, 600] width 782 height 15
click at [311, 600] on div "16:44" at bounding box center [659, 601] width 704 height 5
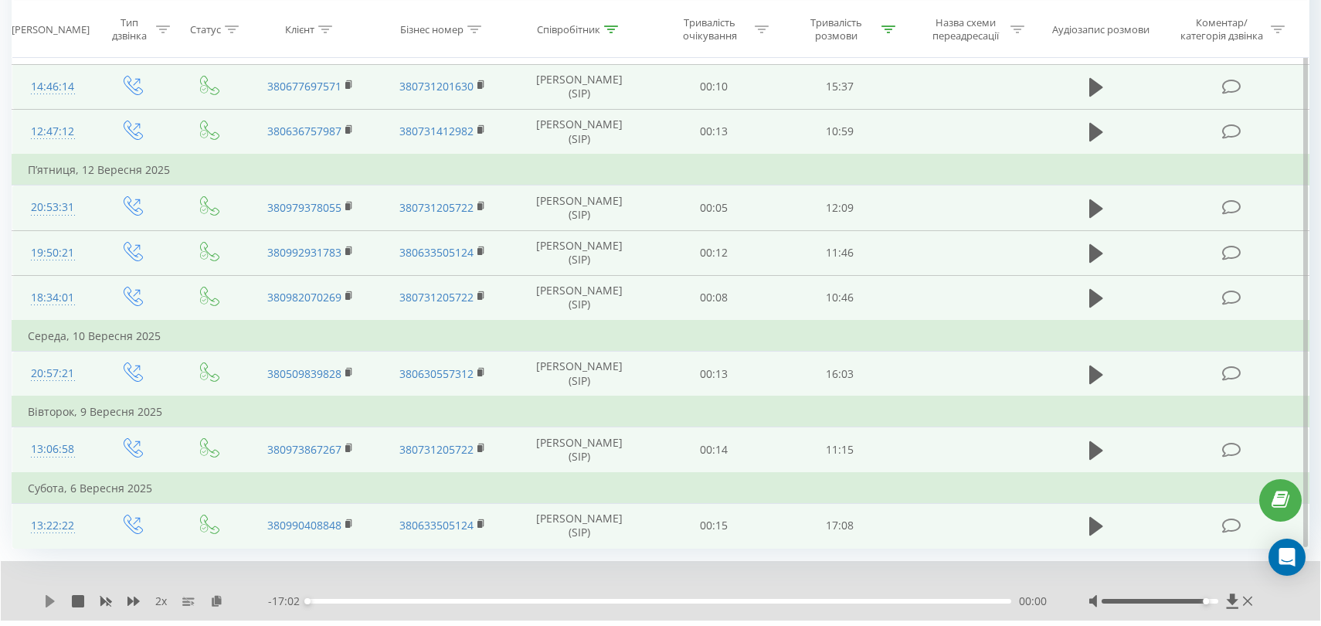
click at [52, 602] on icon at bounding box center [50, 601] width 9 height 12
click at [52, 602] on icon at bounding box center [53, 601] width 3 height 12
click at [138, 600] on icon at bounding box center [133, 600] width 12 height 9
click at [46, 596] on icon at bounding box center [50, 601] width 9 height 12
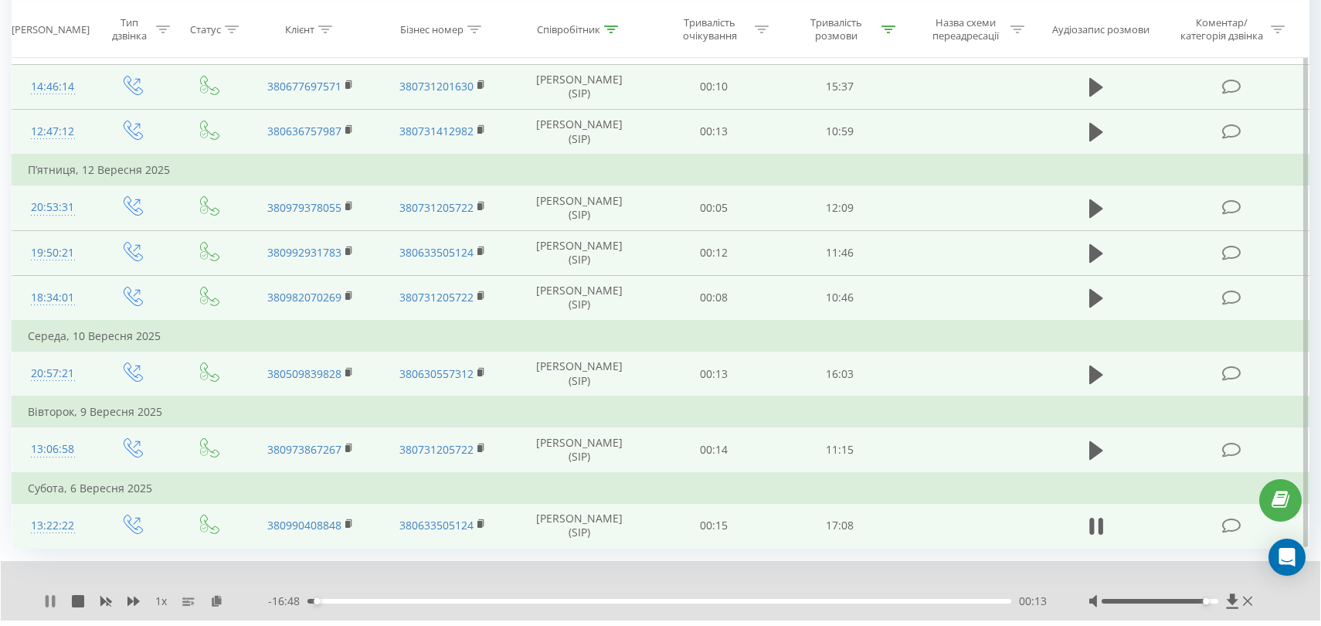
click at [50, 602] on icon at bounding box center [50, 601] width 12 height 12
drag, startPoint x: 317, startPoint y: 601, endPoint x: 293, endPoint y: 600, distance: 24.0
click at [293, 600] on div "- 17:02 00:00 00:00" at bounding box center [659, 600] width 782 height 15
click at [44, 599] on icon at bounding box center [50, 601] width 12 height 12
click at [131, 600] on icon at bounding box center [133, 600] width 12 height 9
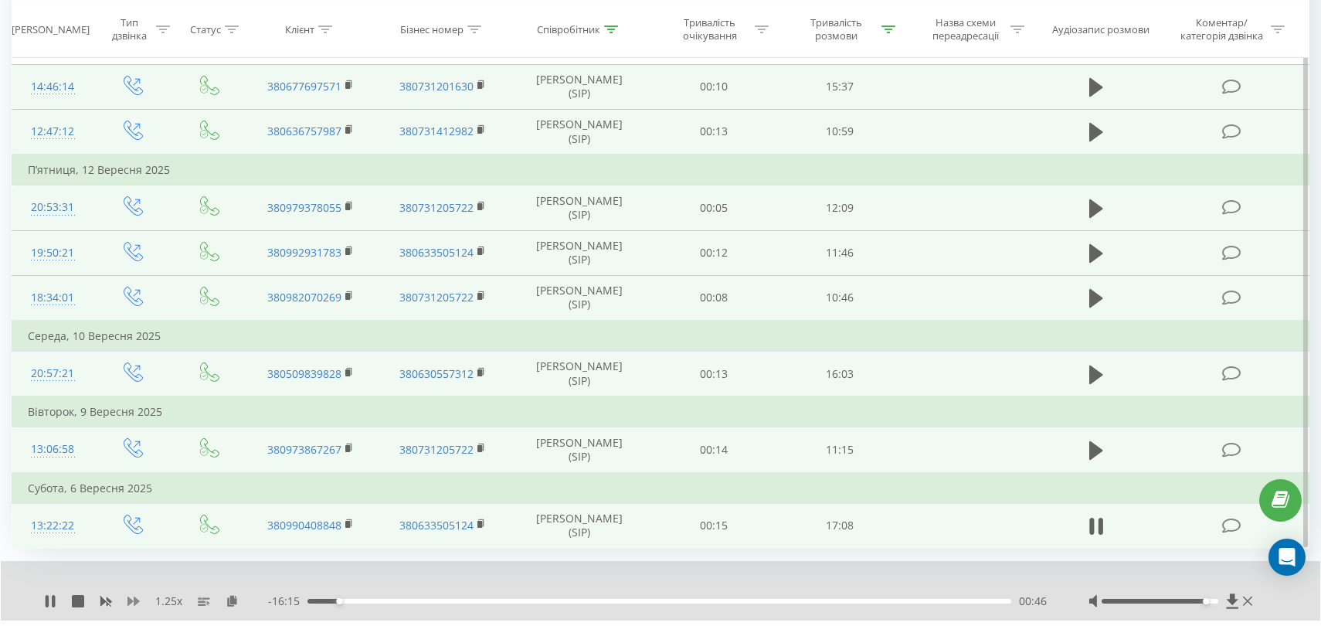
click at [128, 600] on icon at bounding box center [133, 600] width 12 height 9
click at [46, 601] on icon at bounding box center [47, 601] width 3 height 12
click at [50, 600] on icon at bounding box center [50, 601] width 9 height 12
click at [539, 602] on div "05:37" at bounding box center [659, 601] width 704 height 5
click at [549, 602] on div "05:39" at bounding box center [659, 601] width 704 height 5
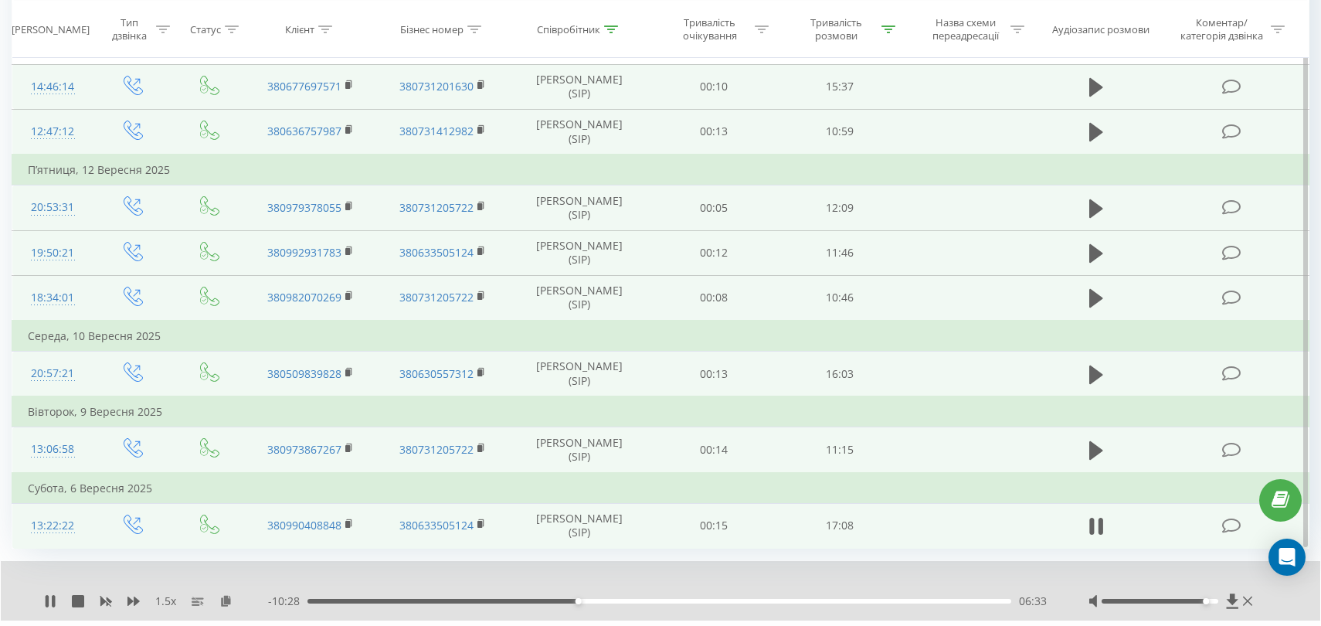
click at [583, 600] on div "06:33" at bounding box center [659, 601] width 704 height 5
click at [590, 602] on div "06:42" at bounding box center [659, 601] width 704 height 5
click at [597, 602] on div "07:01" at bounding box center [659, 601] width 704 height 5
click at [608, 603] on div "- 09:59 07:02 07:02" at bounding box center [659, 600] width 782 height 15
click at [608, 602] on div "07:04" at bounding box center [659, 601] width 704 height 5
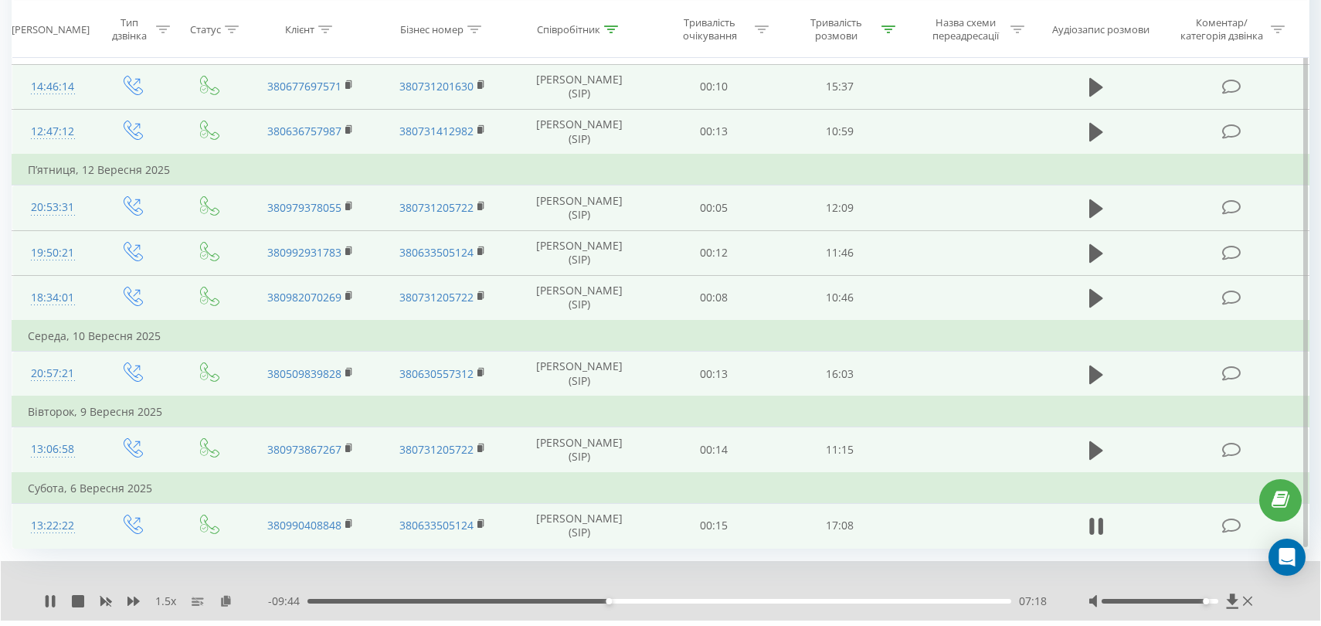
click at [620, 601] on div "07:18" at bounding box center [659, 601] width 704 height 5
click at [629, 602] on div "07:47" at bounding box center [659, 601] width 704 height 5
click at [643, 602] on div "08:07" at bounding box center [659, 601] width 704 height 5
click at [661, 603] on div "08:34" at bounding box center [659, 601] width 704 height 5
click at [44, 599] on icon at bounding box center [50, 601] width 12 height 12
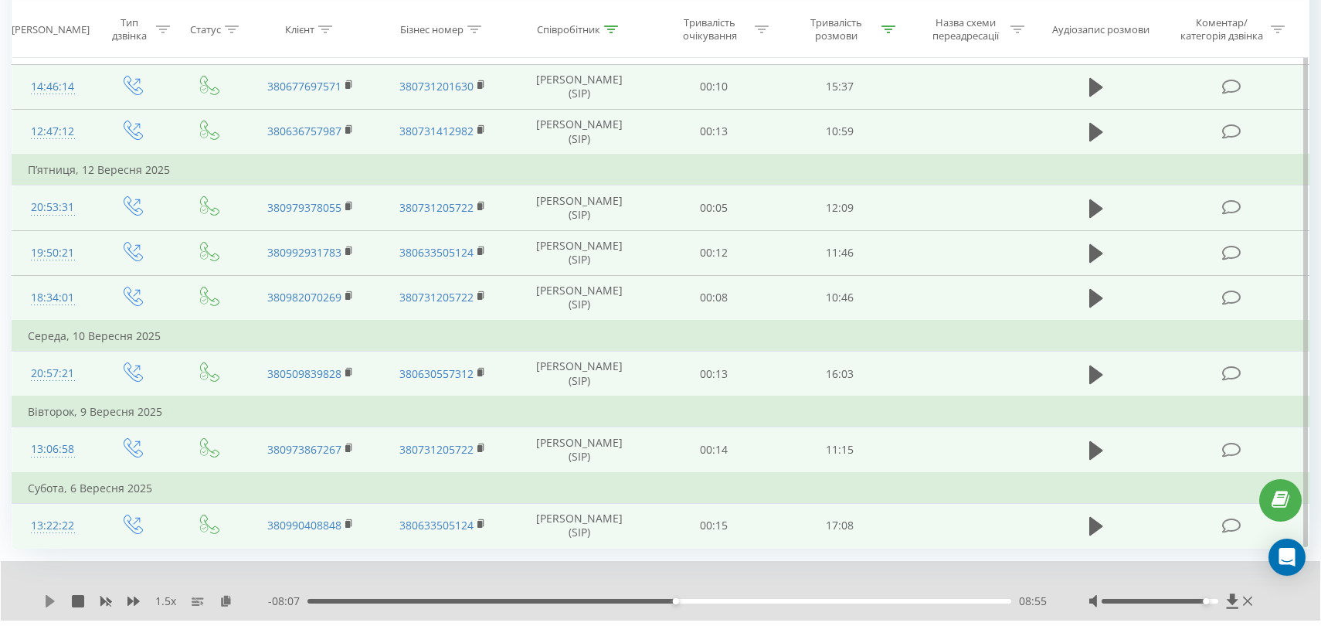
click at [49, 596] on icon at bounding box center [50, 601] width 9 height 12
click at [52, 603] on icon at bounding box center [53, 601] width 3 height 12
click at [48, 604] on icon at bounding box center [50, 601] width 9 height 12
